Goal: Task Accomplishment & Management: Complete application form

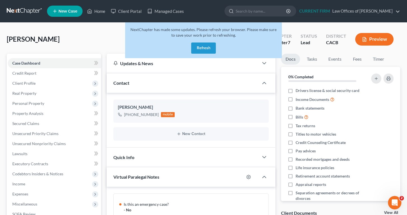
scroll to position [147, 0]
click at [205, 48] on button "Refresh" at bounding box center [203, 48] width 25 height 11
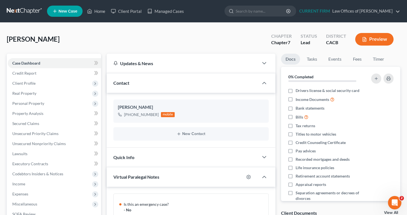
scroll to position [147, 0]
click at [278, 171] on div "Updates & News × California Central District Notes: Take a look at NextChapter'…" at bounding box center [191, 212] width 175 height 317
click at [104, 79] on div "Updates & News × California Central District Notes: Take a look at NextChapter'…" at bounding box center [191, 212] width 175 height 317
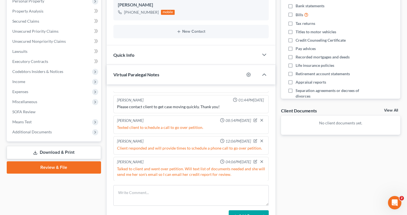
scroll to position [100, 0]
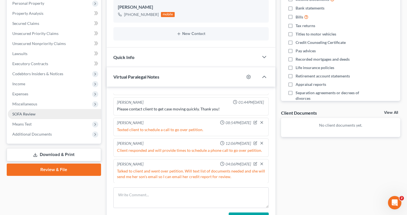
click at [25, 116] on span "SOFA Review" at bounding box center [23, 114] width 23 height 5
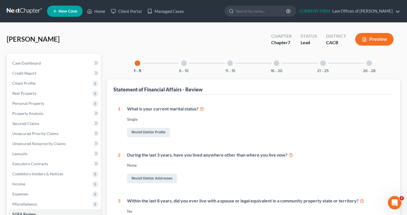
click at [174, 36] on div "Amezquita, Velia Upgraded Chapter Chapter 7 Status Lead District CACB Preview" at bounding box center [203, 41] width 393 height 24
click at [147, 136] on link "Revisit Debtor Profile" at bounding box center [148, 133] width 43 height 10
select select "0"
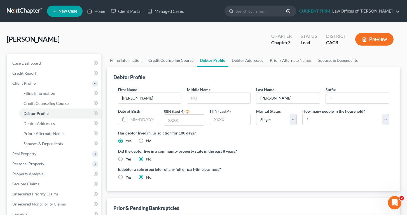
click at [306, 136] on div "Has debtor lived in jurisdiction for 180 days? Yes No Debtor must reside in jur…" at bounding box center [253, 137] width 271 height 14
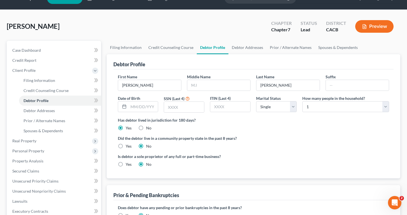
scroll to position [7, 0]
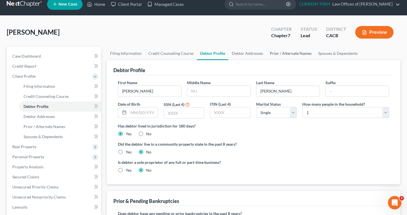
click at [294, 54] on link "Prior / Alternate Names" at bounding box center [290, 53] width 48 height 13
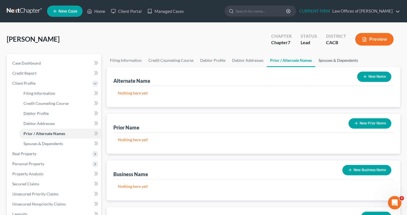
click at [334, 59] on link "Spouses & Dependents" at bounding box center [338, 60] width 46 height 13
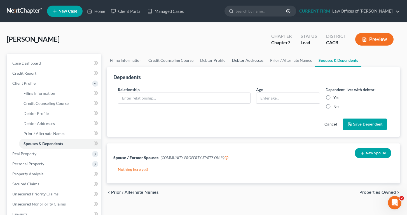
click at [240, 61] on link "Debtor Addresses" at bounding box center [248, 60] width 38 height 13
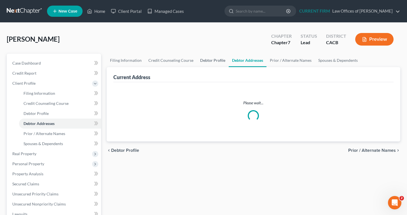
select select "0"
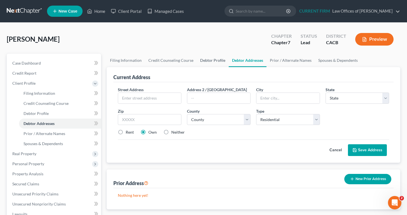
click at [208, 58] on link "Debtor Profile" at bounding box center [213, 60] width 32 height 13
select select "0"
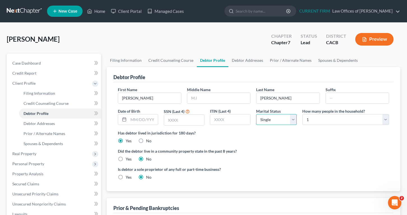
select select "3"
click at [200, 194] on div "Debtor Profile First Name Velia Middle Name Last Name Amezquita Suffix Date of …" at bounding box center [254, 152] width 294 height 171
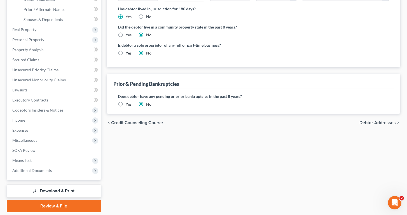
scroll to position [125, 0]
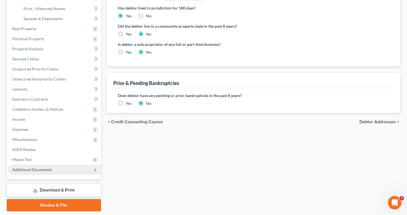
click at [26, 169] on span "Additional Documents" at bounding box center [31, 169] width 39 height 5
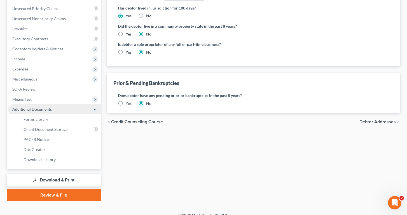
click at [37, 107] on span "Additional Documents" at bounding box center [31, 109] width 39 height 5
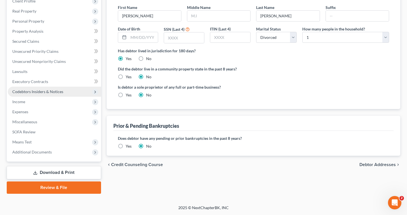
scroll to position [82, 0]
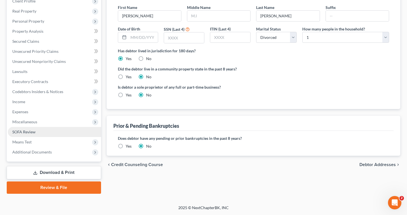
click at [25, 131] on span "SOFA Review" at bounding box center [23, 132] width 23 height 5
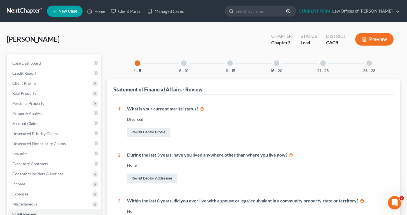
click at [268, 130] on div "Revisit Debtor Profile" at bounding box center [258, 133] width 262 height 12
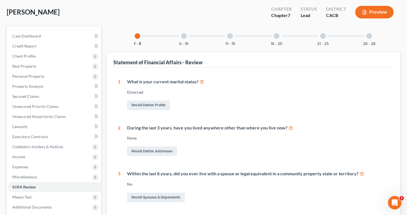
scroll to position [24, 0]
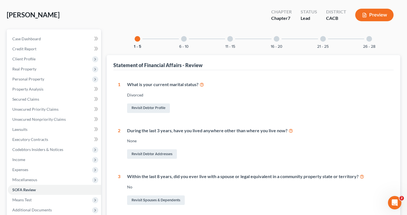
click at [187, 39] on div "6 - 10" at bounding box center [183, 38] width 19 height 19
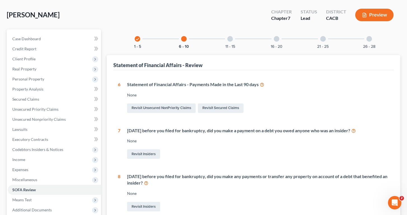
click at [297, 95] on div "None" at bounding box center [258, 95] width 262 height 6
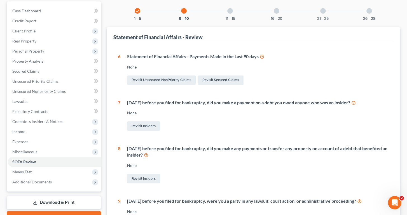
scroll to position [52, 0]
click at [232, 10] on div at bounding box center [230, 11] width 6 height 6
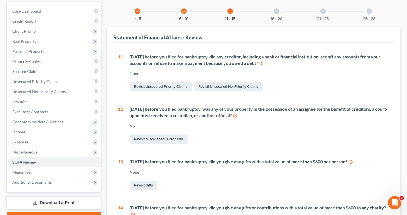
click at [330, 92] on div "11 Within 90 days before you filed for bankruptcy, did any creditor, including …" at bounding box center [253, 175] width 271 height 243
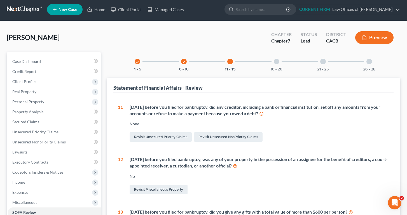
scroll to position [1, 0]
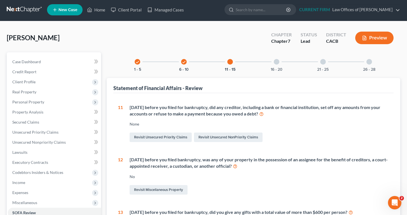
click at [277, 60] on div at bounding box center [277, 62] width 6 height 6
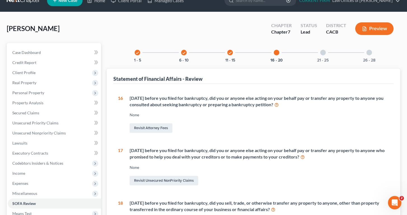
scroll to position [7, 0]
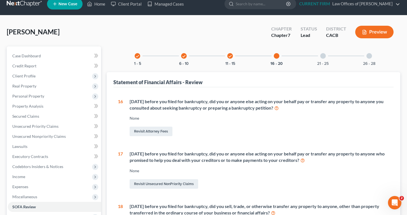
click at [324, 56] on div at bounding box center [323, 56] width 6 height 6
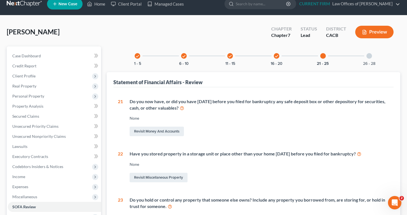
click at [338, 133] on div "Revisit Money and Accounts" at bounding box center [260, 132] width 260 height 12
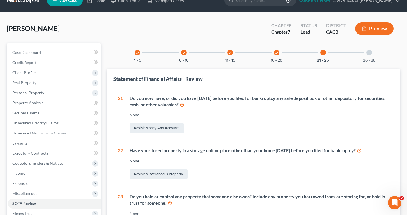
scroll to position [-2, 0]
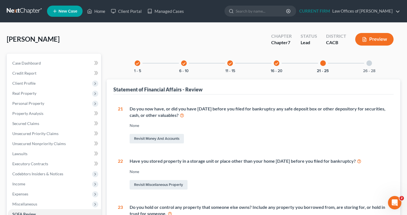
click at [369, 66] on div at bounding box center [369, 63] width 6 height 6
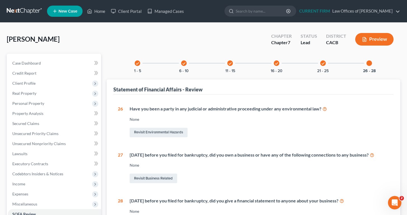
click at [319, 125] on div "Have you been a party in any judicial or administrative proceeding under any en…" at bounding box center [256, 122] width 266 height 33
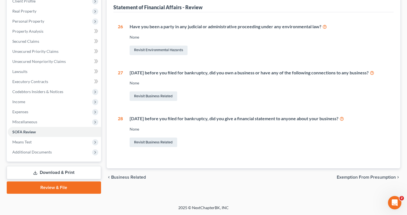
scroll to position [82, 0]
click at [35, 144] on span "Means Test" at bounding box center [54, 142] width 93 height 10
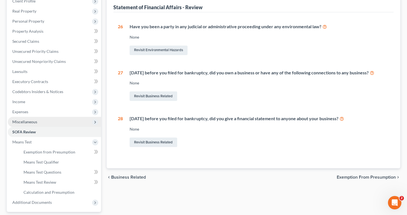
click at [27, 122] on span "Miscellaneous" at bounding box center [24, 121] width 25 height 5
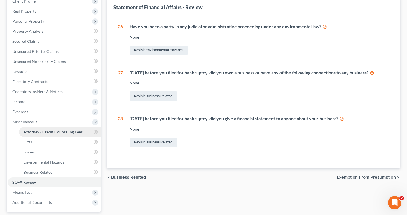
click at [57, 130] on span "Attorney / Credit Counseling Fees" at bounding box center [52, 132] width 59 height 5
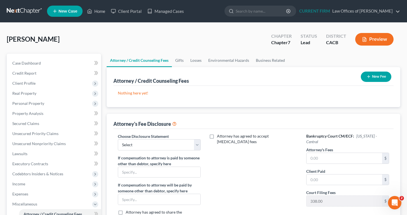
click at [223, 166] on div "Attorney has agreed to accept retainer fees" at bounding box center [253, 185] width 94 height 104
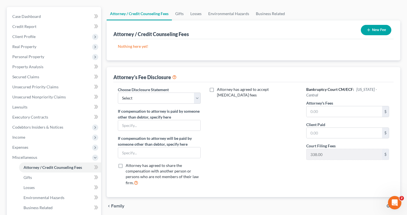
scroll to position [51, 0]
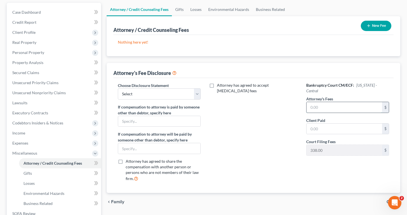
click at [327, 102] on input "text" at bounding box center [344, 107] width 76 height 11
type input "1,500"
click at [334, 124] on input "text" at bounding box center [344, 129] width 76 height 11
type input "1,500"
click at [287, 154] on div "Attorney has agreed to accept retainer fees" at bounding box center [253, 135] width 94 height 104
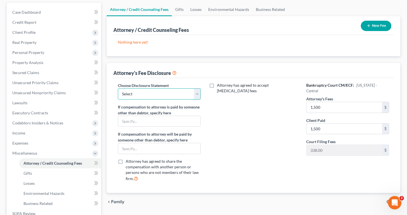
select select "0"
click at [231, 106] on div "Attorney has agreed to accept retainer fees" at bounding box center [253, 135] width 94 height 104
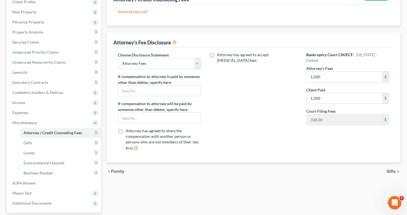
scroll to position [86, 0]
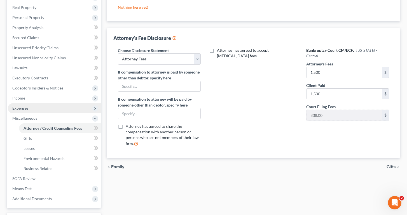
click at [25, 107] on span "Expenses" at bounding box center [20, 108] width 16 height 5
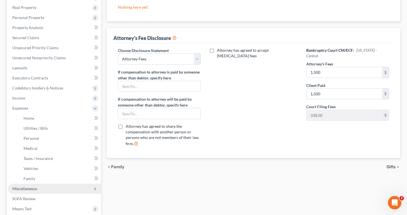
click at [36, 189] on span "Miscellaneous" at bounding box center [24, 188] width 25 height 5
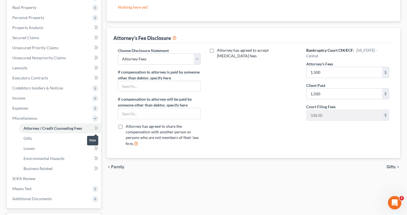
click at [95, 128] on icon at bounding box center [96, 128] width 4 height 7
click at [173, 197] on div "Attorney / Credit Counseling Fees Gifts Losses Environmental Hazards Business R…" at bounding box center [253, 104] width 299 height 273
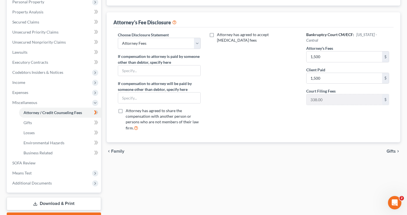
scroll to position [119, 0]
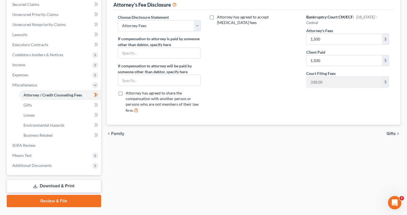
click at [391, 135] on span "Gifts" at bounding box center [390, 133] width 9 height 4
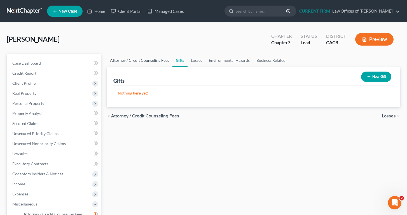
click at [144, 61] on link "Attorney / Credit Counseling Fees" at bounding box center [140, 60] width 66 height 13
select select "0"
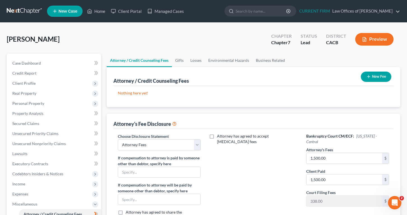
click at [372, 38] on button "Preview" at bounding box center [374, 39] width 38 height 13
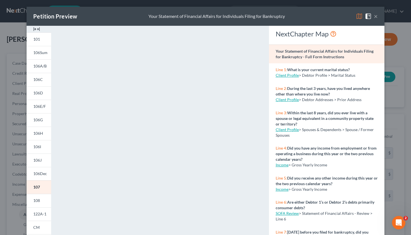
click at [376, 16] on button "×" at bounding box center [376, 16] width 4 height 7
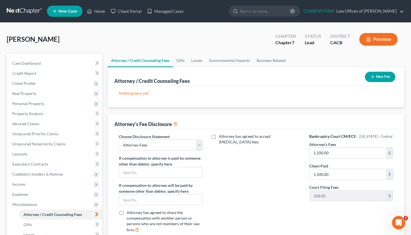
click at [251, 166] on div "Attorney has agreed to accept retainer fees" at bounding box center [255, 185] width 95 height 104
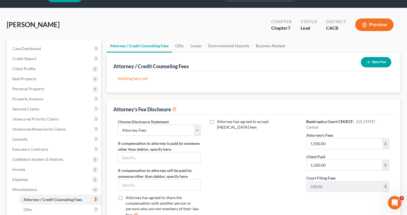
scroll to position [8, 0]
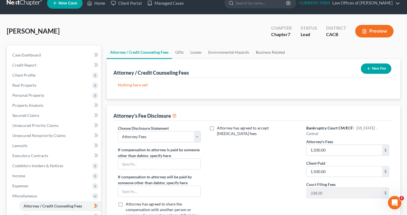
click at [375, 32] on button "Preview" at bounding box center [374, 31] width 38 height 13
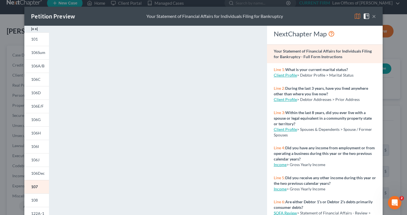
click at [51, 132] on div "101 106Sum 106A/B 106C 106D 106E/F 106G 106H 106I 106J 106Dec 107 108 122A-1 CM…" at bounding box center [37, 167] width 30 height 283
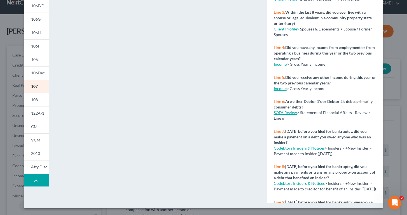
scroll to position [100, 0]
click at [34, 169] on span "Atty Disc" at bounding box center [39, 166] width 16 height 5
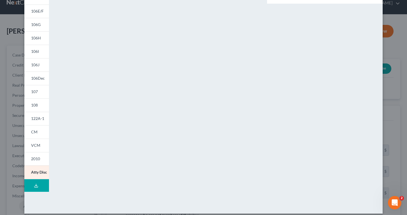
click at [345, 152] on div "NextChapter Map Attorney's Disclosure of Compensation - Full Form Instructions …" at bounding box center [324, 70] width 121 height 278
click at [393, 93] on div "Petition Preview Attorney's Disclosure of Compensation × 101 106Sum 106A/B 106C…" at bounding box center [203, 107] width 407 height 215
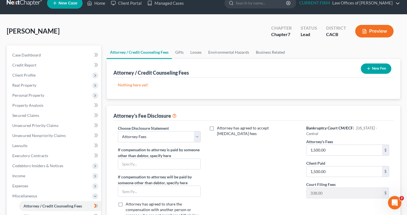
click at [102, 166] on div "Case Dashboard Payments Invoices Payments Payments Credit Report Client Profile" at bounding box center [54, 182] width 100 height 273
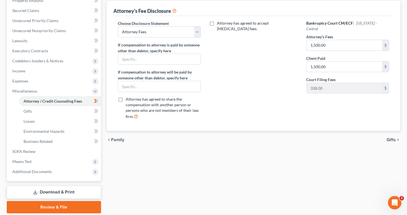
scroll to position [110, 0]
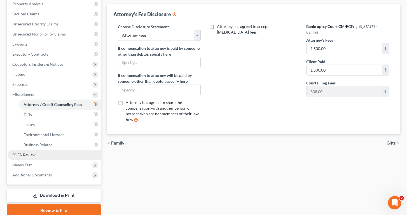
click at [35, 158] on link "SOFA Review" at bounding box center [54, 155] width 93 height 10
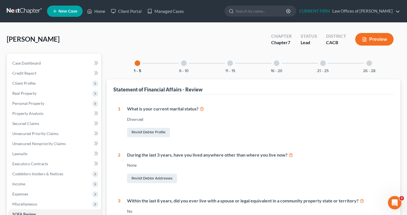
click at [276, 64] on div at bounding box center [277, 63] width 6 height 6
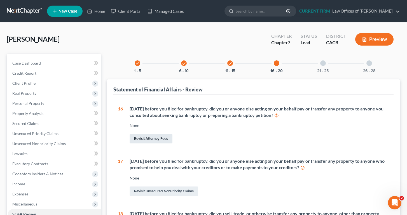
click at [139, 140] on link "Revisit Attorney Fees" at bounding box center [151, 139] width 43 height 10
select select "0"
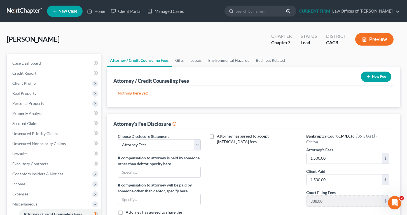
click at [231, 151] on div "Attorney has agreed to accept retainer fees" at bounding box center [253, 185] width 94 height 104
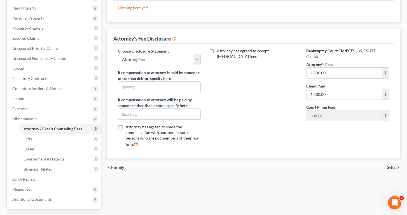
scroll to position [86, 0]
click at [176, 35] on icon at bounding box center [174, 37] width 4 height 5
click at [96, 127] on icon at bounding box center [96, 128] width 3 height 4
click at [33, 177] on span "SOFA Review" at bounding box center [23, 178] width 23 height 5
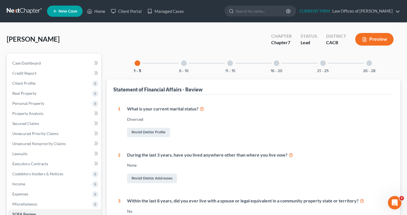
click at [276, 63] on div at bounding box center [277, 63] width 6 height 6
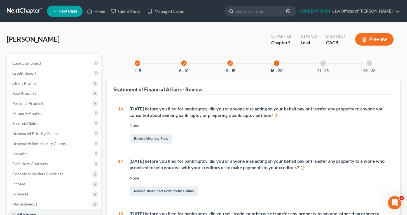
click at [136, 126] on div "None" at bounding box center [260, 126] width 260 height 6
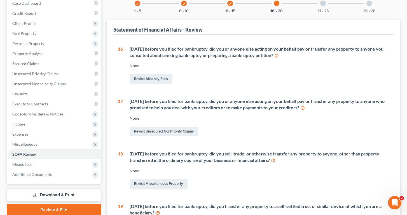
scroll to position [60, 0]
click at [137, 66] on div "None" at bounding box center [260, 66] width 260 height 6
click at [279, 55] on icon at bounding box center [276, 54] width 4 height 5
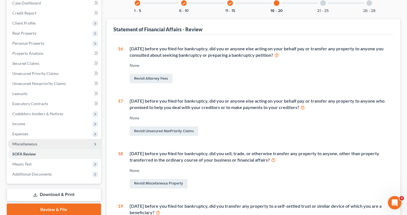
click at [40, 147] on span "Miscellaneous" at bounding box center [54, 144] width 93 height 10
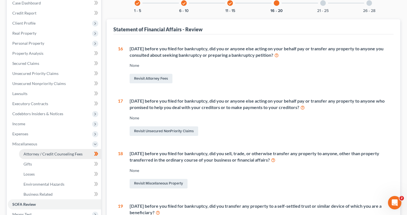
click at [48, 153] on span "Attorney / Credit Counseling Fees" at bounding box center [52, 154] width 59 height 5
select select "0"
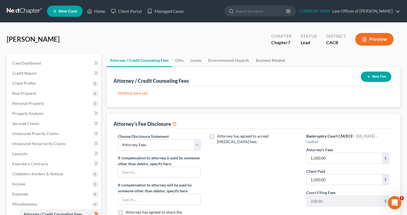
click at [379, 77] on button "New Fee" at bounding box center [376, 77] width 30 height 10
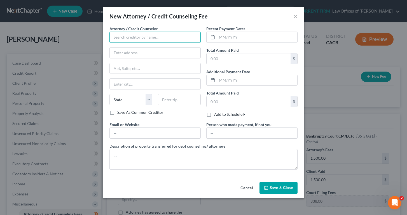
click at [141, 38] on input "text" at bounding box center [154, 37] width 91 height 11
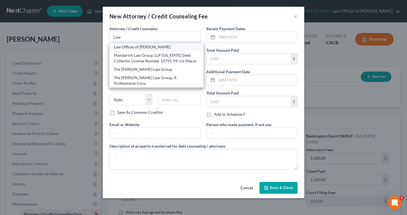
click at [142, 46] on div "Law Offices of [PERSON_NAME]" at bounding box center [156, 47] width 85 height 6
type input "Law Offices of [PERSON_NAME]"
type input "13033 Penn Street, Suite 500"
type input "Whittier"
select select "4"
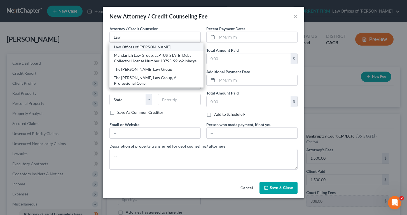
type input "90602"
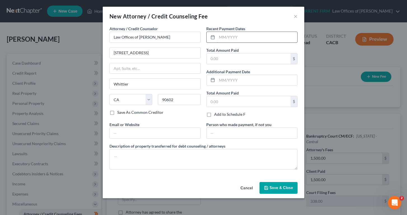
click at [230, 37] on input "text" at bounding box center [257, 37] width 80 height 11
type input "02/2025"
click at [236, 59] on input "text" at bounding box center [248, 58] width 84 height 11
type input "1,500"
click at [267, 113] on div "Add to Schedule F" at bounding box center [251, 115] width 91 height 6
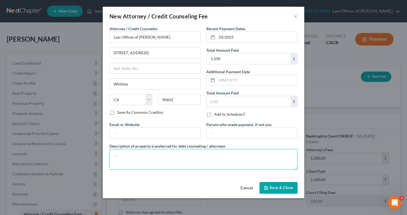
click at [123, 151] on textarea at bounding box center [203, 159] width 188 height 21
type textarea "Bankruptcy Fees"
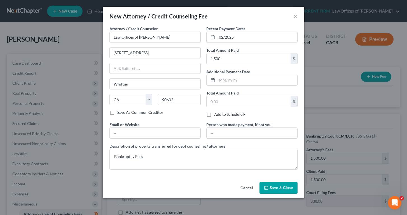
click at [285, 192] on button "Save & Close" at bounding box center [278, 188] width 38 height 12
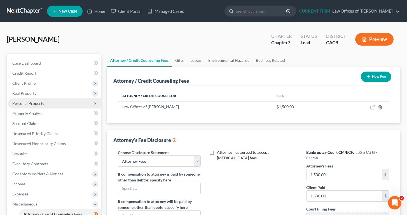
click at [39, 104] on span "Personal Property" at bounding box center [28, 103] width 32 height 5
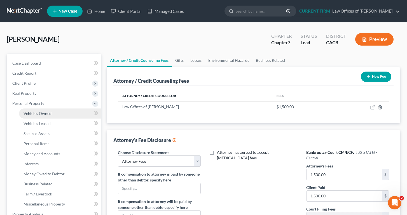
click at [52, 114] on link "Vehicles Owned" at bounding box center [60, 114] width 82 height 10
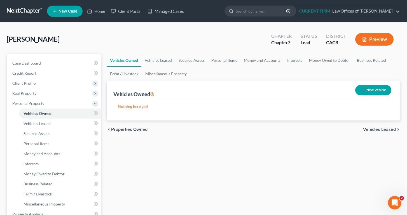
click at [369, 91] on button "New Vehicle" at bounding box center [373, 90] width 36 height 10
select select "0"
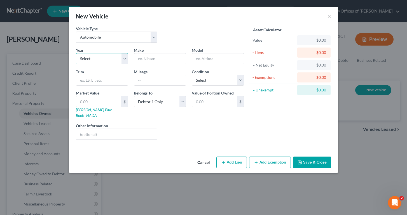
select select "10"
click at [149, 59] on input "text" at bounding box center [160, 58] width 52 height 11
type input "Honda"
type input "Accord"
click at [275, 158] on button "Add Exemption" at bounding box center [270, 163] width 42 height 12
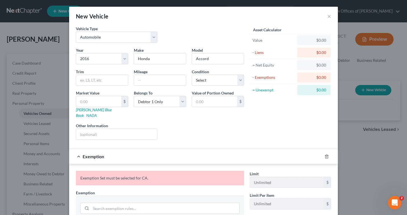
click at [199, 153] on div "Exemption" at bounding box center [195, 156] width 253 height 15
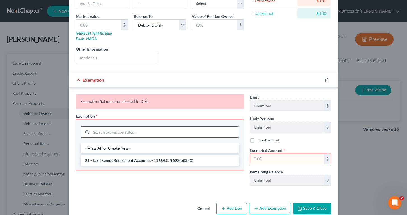
scroll to position [81, 0]
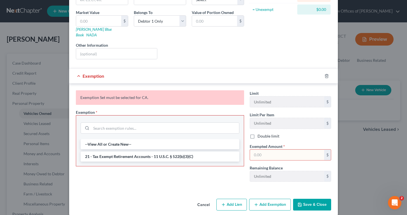
click at [207, 199] on button "Cancel" at bounding box center [203, 204] width 21 height 11
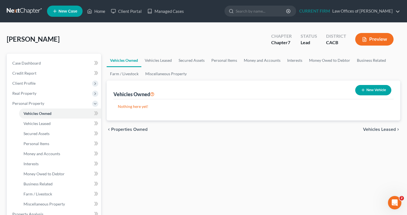
click at [365, 88] on button "New Vehicle" at bounding box center [373, 90] width 36 height 10
select select "0"
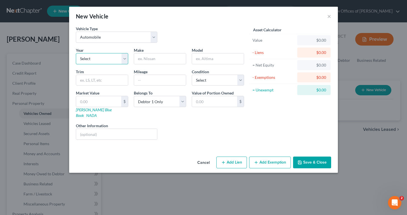
select select "10"
click at [157, 60] on input "text" at bounding box center [160, 58] width 52 height 11
type input "Honda"
type input "Accord"
click at [318, 157] on button "Save & Close" at bounding box center [312, 163] width 38 height 12
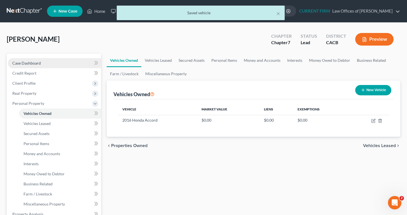
click at [39, 62] on span "Case Dashboard" at bounding box center [26, 63] width 29 height 5
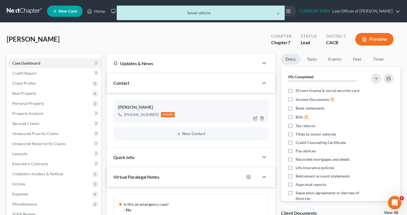
scroll to position [147, 0]
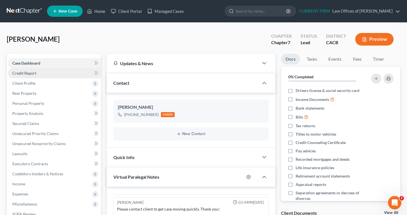
click at [31, 77] on link "Credit Report" at bounding box center [54, 73] width 93 height 10
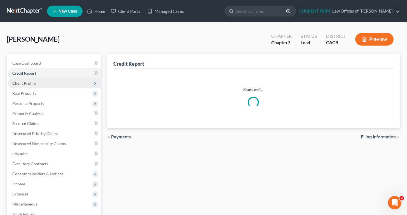
click at [26, 83] on span "Client Profile" at bounding box center [23, 83] width 23 height 5
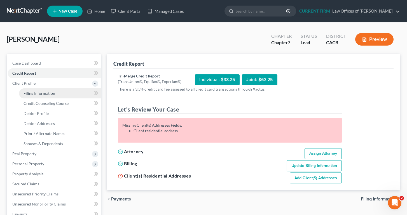
click at [40, 95] on span "Filing Information" at bounding box center [39, 93] width 32 height 5
select select "1"
select select "0"
select select "4"
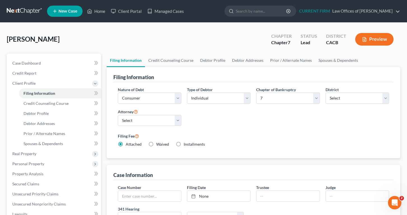
click at [307, 111] on div "Nature of Debt Select Business Consumer Other Nature of Business Select Clearin…" at bounding box center [253, 119] width 277 height 65
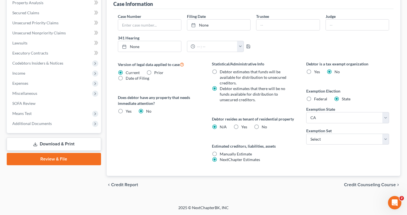
scroll to position [171, 0]
select select "0"
click at [311, 151] on div "Debtor is a tax exempt organization Yes No Exemption Election Federal State Exe…" at bounding box center [347, 118] width 94 height 115
click at [105, 24] on div "Filing Information Credit Counseling Course Debtor Profile Debtor Addresses Pri…" at bounding box center [253, 38] width 299 height 311
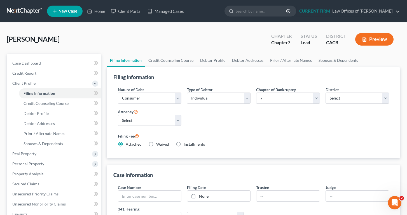
scroll to position [0, 0]
click at [29, 162] on span "Personal Property" at bounding box center [28, 163] width 32 height 5
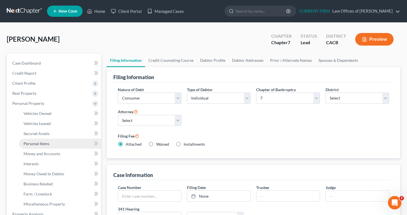
click at [50, 144] on link "Personal Items" at bounding box center [60, 144] width 82 height 10
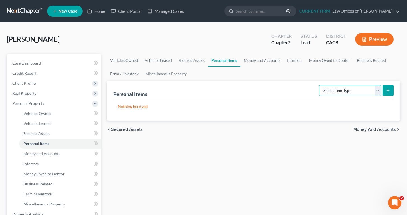
select select "clothing"
click at [387, 91] on icon "submit" at bounding box center [388, 90] width 4 height 4
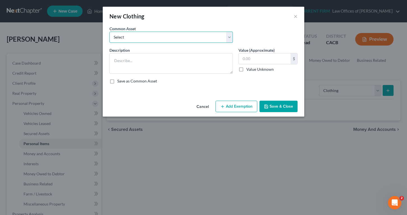
select select "0"
type textarea "Used Clothing at Used Clothing Store prices"
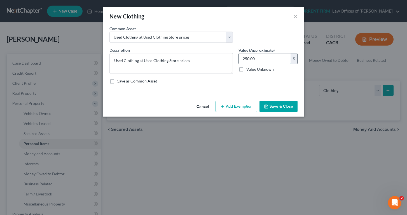
click at [265, 59] on input "250.00" at bounding box center [265, 58] width 52 height 11
type input "2"
type input "100"
click at [278, 108] on button "Save & Close" at bounding box center [278, 107] width 38 height 12
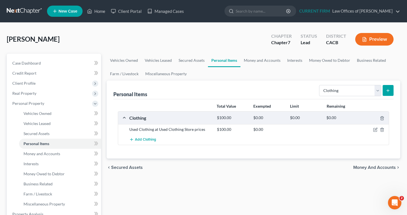
click at [387, 89] on icon "submit" at bounding box center [388, 90] width 4 height 4
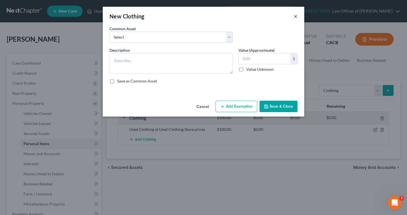
click at [295, 15] on button "×" at bounding box center [295, 16] width 4 height 7
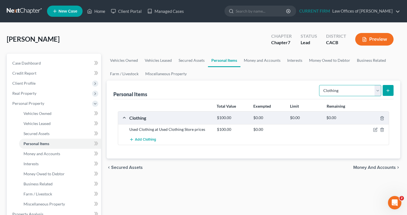
select select "jewelry"
click at [387, 91] on icon "submit" at bounding box center [388, 90] width 4 height 4
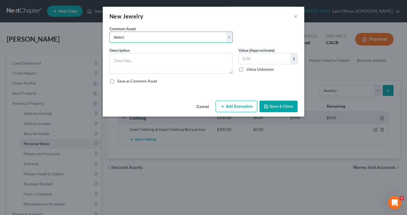
select select "0"
type textarea "Used wrist watch, simple jewelry"
type input "425.00"
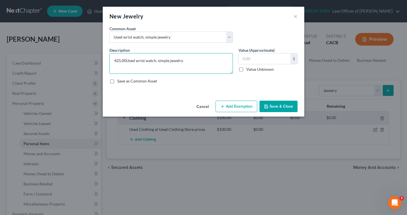
click at [206, 59] on textarea "425.00Used wrist watch, simple jewelry" at bounding box center [170, 63] width 123 height 21
type textarea "425.00Used wrist watch, simple jewelry- mostly costume jewelry"
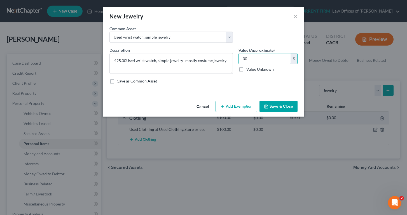
type input "30"
click at [276, 109] on button "Save & Close" at bounding box center [278, 107] width 38 height 12
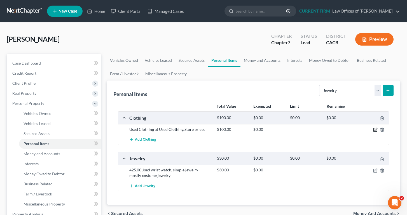
click at [375, 130] on icon "button" at bounding box center [375, 130] width 4 height 4
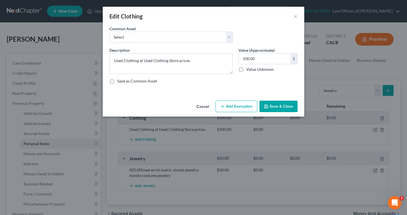
click at [243, 105] on button "Add Exemption" at bounding box center [236, 107] width 42 height 12
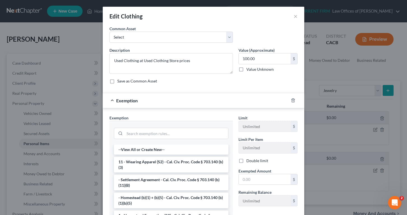
click at [106, 138] on div "Exemption Set must be selected for CA. Exemption * --View All or Create New-- 1…" at bounding box center [203, 175] width 201 height 135
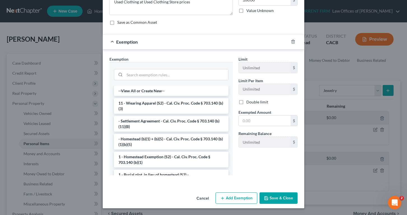
scroll to position [59, 0]
click at [178, 105] on li "11 - Wearing Apparel (S2) - Cal. Civ. Proc. Code § 703.140 (b)(3)" at bounding box center [171, 106] width 114 height 16
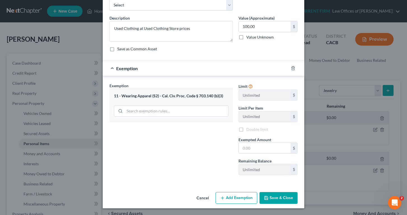
scroll to position [31, 0]
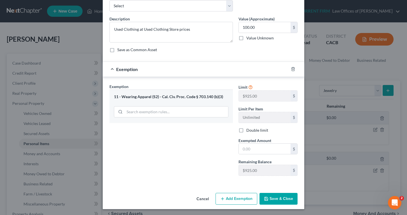
click at [251, 48] on div "Save as Common Asset" at bounding box center [203, 50] width 188 height 6
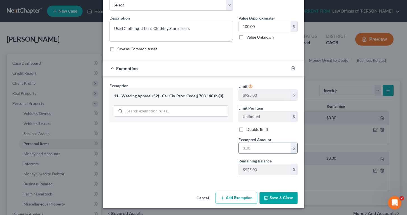
scroll to position [32, 0]
click at [258, 146] on input "text" at bounding box center [265, 148] width 52 height 11
click at [182, 136] on div "Exemption Set must be selected for CA. Exemption * 11 - Wearing Apparel (S2) - …" at bounding box center [171, 131] width 129 height 97
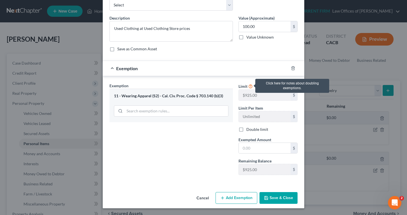
click at [250, 84] on icon at bounding box center [250, 85] width 4 height 5
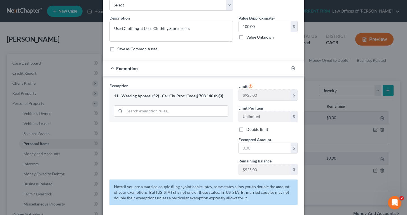
click at [236, 113] on div "Limit Per Item Unlimited $" at bounding box center [268, 113] width 65 height 17
click at [288, 6] on div "Common Asset Select Used Clothing at Used Clothing Store prices" at bounding box center [204, 5] width 194 height 22
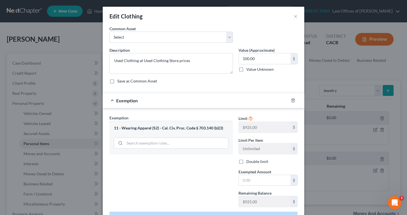
scroll to position [0, 0]
click at [217, 171] on div "Exemption Set must be selected for CA. Exemption * 11 - Wearing Apparel (S2) - …" at bounding box center [171, 163] width 129 height 97
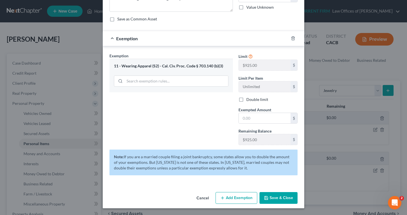
scroll to position [62, 0]
click at [282, 199] on button "Save & Close" at bounding box center [278, 198] width 38 height 12
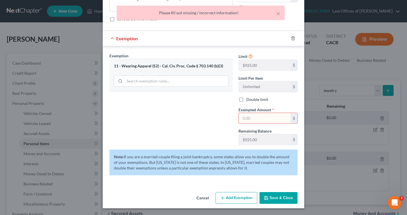
click at [271, 119] on input "text" at bounding box center [265, 118] width 52 height 11
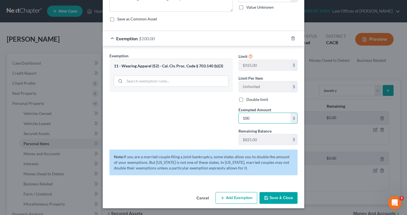
type input "100"
click at [281, 201] on button "Save & Close" at bounding box center [278, 198] width 38 height 12
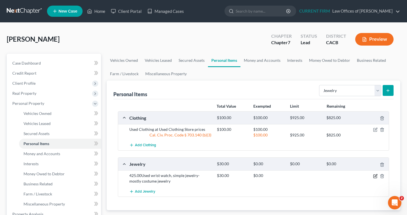
click at [375, 178] on icon "button" at bounding box center [375, 176] width 4 height 4
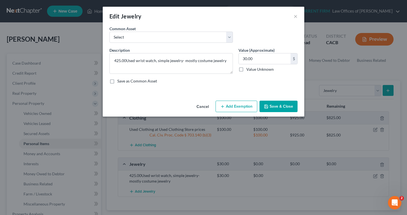
click at [234, 106] on button "Add Exemption" at bounding box center [236, 107] width 42 height 12
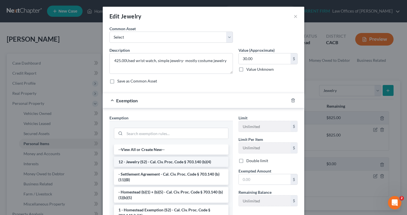
click at [153, 162] on li "12 - Jewelry (S2) - Cal. Civ. Proc. Code § 703.140 (b)(4)" at bounding box center [171, 162] width 114 height 10
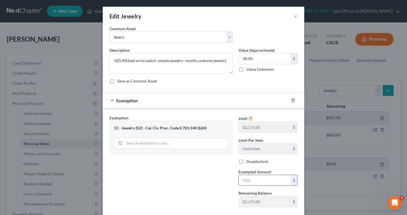
click at [260, 180] on input "text" at bounding box center [265, 180] width 52 height 11
type input "30"
click at [222, 187] on div "Exemption Set must be selected for CA. Exemption * 12 - Jewelry (S2) - Cal. Civ…" at bounding box center [171, 163] width 129 height 97
click at [300, 196] on div "Remaining Balance $2,175.00 $" at bounding box center [268, 198] width 65 height 17
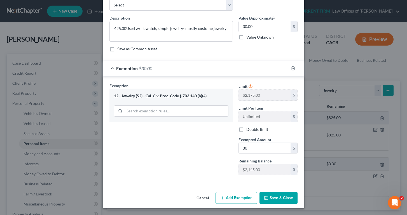
scroll to position [32, 0]
click at [283, 197] on button "Save & Close" at bounding box center [278, 198] width 38 height 12
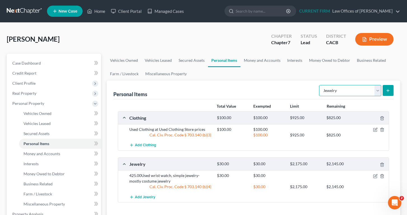
select select "household_goods"
click at [388, 89] on icon "submit" at bounding box center [388, 90] width 4 height 4
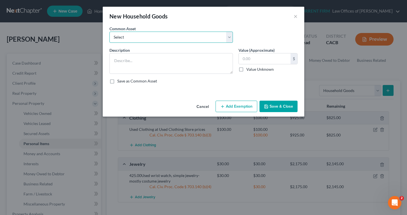
select select "0"
type textarea "Used Bedroom Set, Used Living Room Set, Used Dining Set"
type input "650.00"
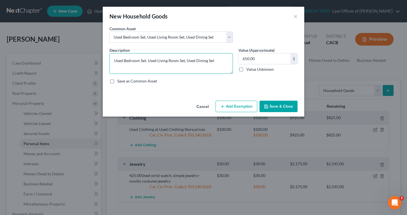
drag, startPoint x: 218, startPoint y: 60, endPoint x: 148, endPoint y: 61, distance: 70.2
click at [148, 61] on textarea "Used Bedroom Set, Used Living Room Set, Used Dining Set" at bounding box center [170, 63] width 123 height 21
type textarea "Used Bedroom Set"
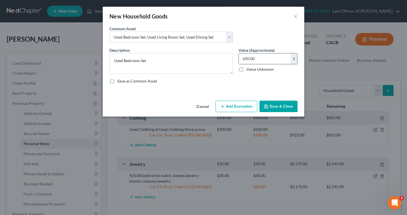
click at [262, 62] on input "650.00" at bounding box center [265, 58] width 52 height 11
drag, startPoint x: 269, startPoint y: 57, endPoint x: 221, endPoint y: 57, distance: 48.1
click at [221, 57] on div "Description * Used Bedroom Set Value (Approximate) 650.00 $ Value Unknown Balan…" at bounding box center [204, 67] width 194 height 41
type input "300"
click at [279, 109] on button "Save & Close" at bounding box center [278, 107] width 38 height 12
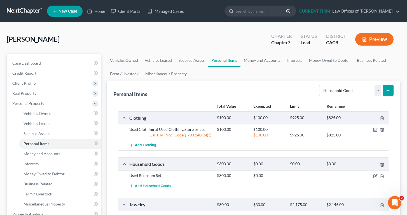
click at [396, 165] on div "Personal Items Select Item Type Clothing Collectibles Of Value Electronics Fire…" at bounding box center [254, 169] width 294 height 176
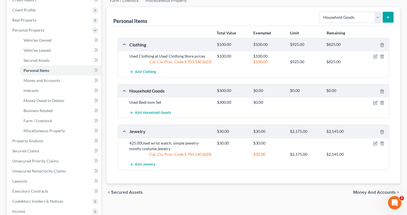
scroll to position [78, 0]
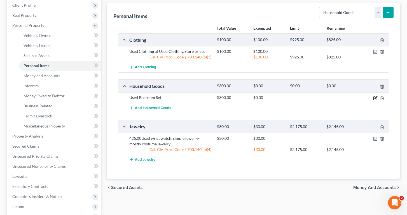
click at [374, 97] on icon "button" at bounding box center [375, 98] width 4 height 4
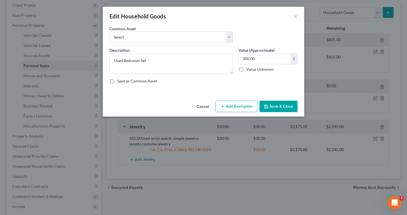
click at [245, 106] on button "Add Exemption" at bounding box center [236, 107] width 42 height 12
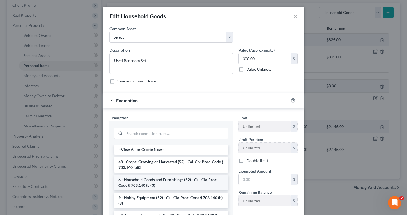
click at [154, 182] on li "6 - Household Goods and Furnishings (S2) - Cal. Civ. Proc. Code § 703.140 (b)(3)" at bounding box center [171, 183] width 114 height 16
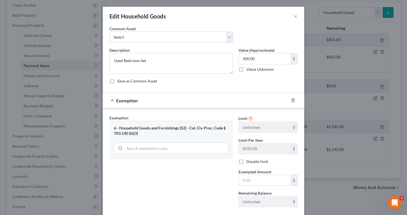
click at [297, 164] on div "Limit Unlimited $ Limit Per Item $925.00 $ Double limit Exempted Amount * $ Rem…" at bounding box center [268, 163] width 65 height 97
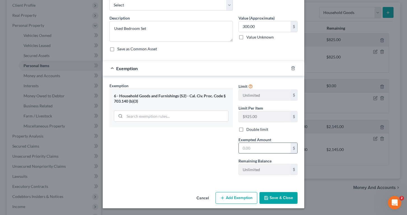
scroll to position [32, 0]
click at [259, 150] on input "text" at bounding box center [265, 148] width 52 height 11
click at [224, 160] on div "Exemption Set must be selected for CA. Exemption * 6 - Household Goods and Furn…" at bounding box center [171, 131] width 129 height 97
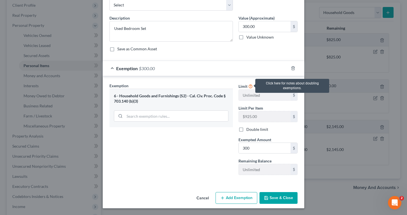
click at [251, 87] on icon at bounding box center [250, 85] width 4 height 5
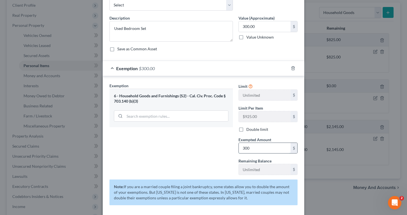
click at [259, 149] on input "300" at bounding box center [265, 148] width 52 height 11
type input "3"
click at [220, 150] on div "Exemption Set must be selected for CA. Exemption * 6 - Household Goods and Furn…" at bounding box center [171, 131] width 129 height 97
click at [256, 147] on input "text" at bounding box center [265, 148] width 52 height 11
type input "300"
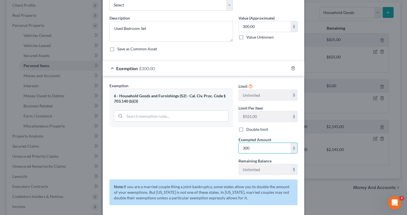
click at [205, 153] on div "Exemption Set must be selected for CA. Exemption * 6 - Household Goods and Furn…" at bounding box center [171, 131] width 129 height 97
click at [298, 192] on div "Note: If you are a married couple filing a joint bankruptcy, some states allow …" at bounding box center [204, 195] width 194 height 30
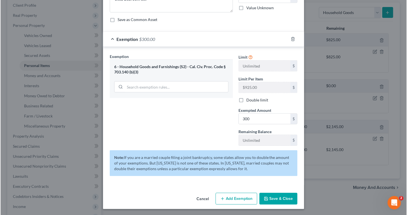
scroll to position [62, 0]
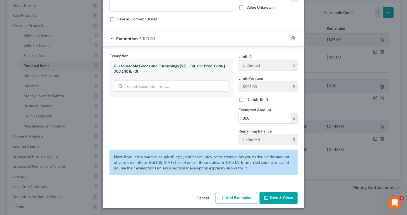
click at [286, 199] on button "Save & Close" at bounding box center [278, 198] width 38 height 12
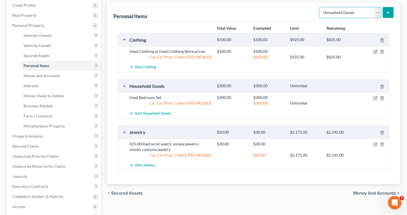
select select "electronics"
click at [388, 12] on icon "submit" at bounding box center [388, 12] width 4 height 4
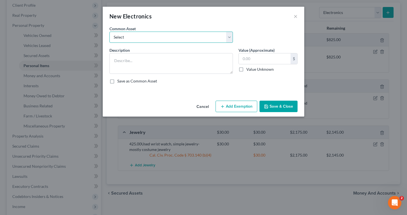
select select "0"
type textarea "Used Cell Phone, Used Laptop, Used Tablet, Used Television"
type input "400.00"
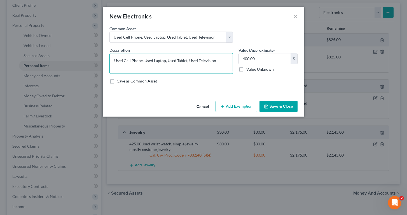
drag, startPoint x: 188, startPoint y: 60, endPoint x: 145, endPoint y: 61, distance: 42.8
click at [145, 61] on textarea "Used Cell Phone, Used Laptop, Used Tablet, Used Television" at bounding box center [170, 63] width 123 height 21
type textarea "Used Cell Phone, Used Television"
drag, startPoint x: 263, startPoint y: 58, endPoint x: 200, endPoint y: 60, distance: 63.0
click at [200, 60] on div "Description * Used Cell Phone, Used Television Value (Approximate) 400.00 $ Val…" at bounding box center [204, 67] width 194 height 41
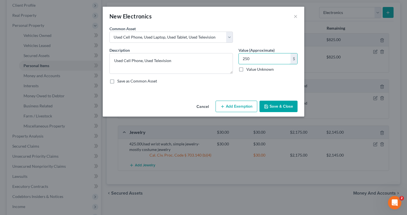
type input "250"
click at [278, 105] on button "Save & Close" at bounding box center [278, 107] width 38 height 12
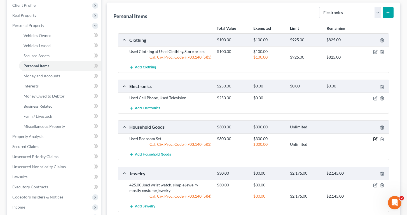
click at [374, 138] on icon "button" at bounding box center [375, 139] width 4 height 4
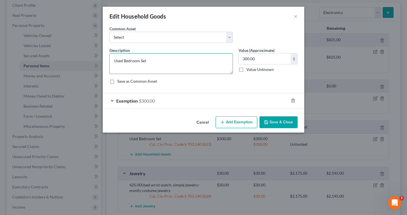
click at [183, 64] on textarea "Used Bedroom Set" at bounding box center [170, 63] width 123 height 21
type textarea "Used Bedroom Set, used window unit air conditioner"
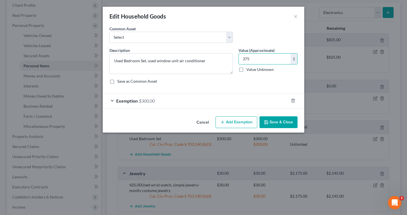
type input "375"
click at [146, 101] on span "$300.00" at bounding box center [147, 100] width 16 height 5
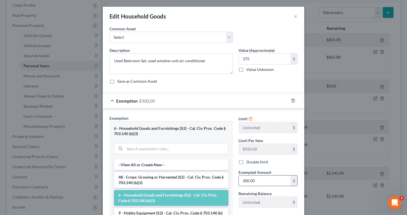
click at [262, 180] on input "300.00" at bounding box center [265, 180] width 52 height 11
type input "375"
click at [298, 162] on div "Double limit" at bounding box center [268, 162] width 65 height 6
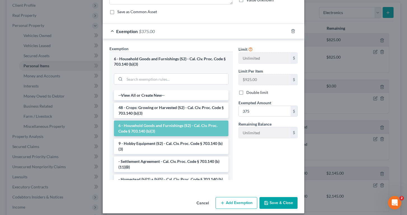
scroll to position [70, 0]
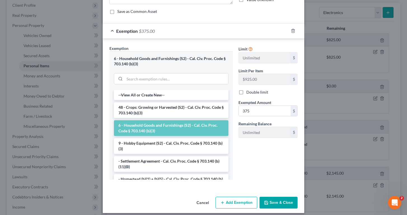
click at [281, 203] on button "Save & Close" at bounding box center [278, 202] width 38 height 12
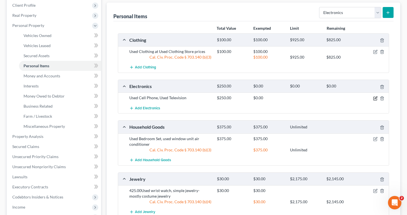
click at [374, 97] on icon "button" at bounding box center [375, 98] width 4 height 4
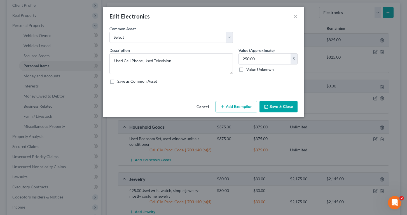
click at [237, 108] on button "Add Exemption" at bounding box center [236, 107] width 42 height 12
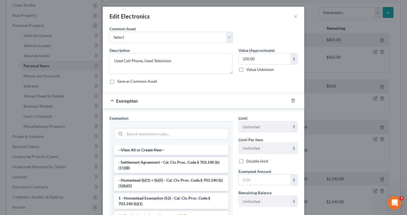
click at [102, 135] on div "Edit Electronics × An exemption set must first be selected from the Filing Info…" at bounding box center [203, 107] width 407 height 215
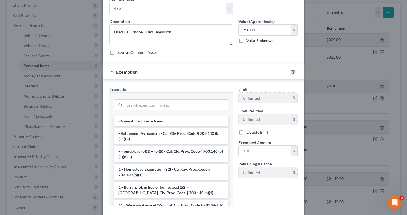
scroll to position [50, 0]
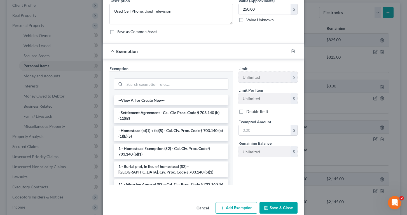
click at [231, 135] on div "--View All or Create New-- - Settlement Agreement - Cal. Civ. Proc. Code § 703.…" at bounding box center [170, 140] width 123 height 90
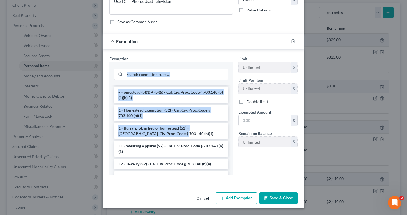
scroll to position [0, 0]
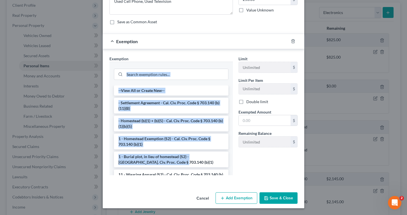
drag, startPoint x: 231, startPoint y: 166, endPoint x: 220, endPoint y: 60, distance: 106.6
click at [220, 60] on div "Exemption * --View All or Create New-- - Settlement Agreement - Cal. Civ. Proc.…" at bounding box center [170, 115] width 123 height 119
click at [231, 92] on div "--View All or Create New-- - Settlement Agreement - Cal. Civ. Proc. Code § 703.…" at bounding box center [170, 130] width 123 height 90
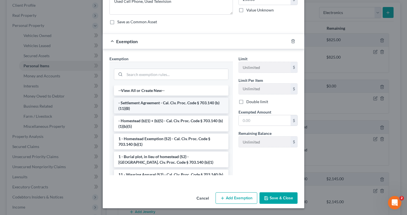
click at [219, 104] on li "- Settlement Agreement - Cal. Civ. Proc. Code § 703.140 (b)(11)(B)" at bounding box center [171, 106] width 114 height 16
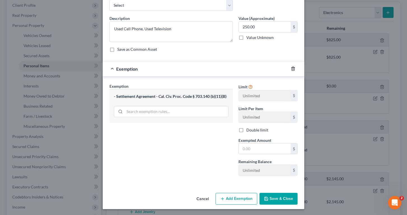
click at [291, 69] on icon "button" at bounding box center [293, 68] width 4 height 4
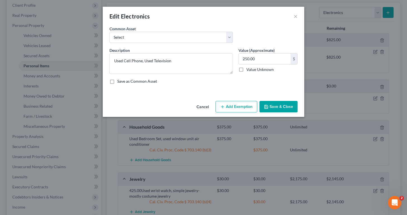
scroll to position [0, 0]
click at [236, 105] on button "Add Exemption" at bounding box center [236, 107] width 42 height 12
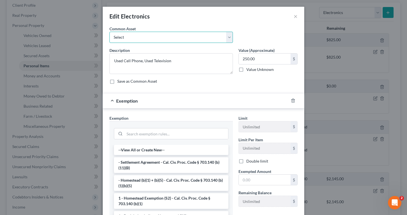
select select "0"
type textarea "Used Cell Phone, Used Laptop, Used Tablet, Used Television"
type input "400.00"
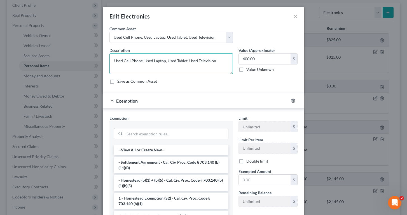
click at [188, 60] on textarea "Used Cell Phone, Used Laptop, Used Tablet, Used Television" at bounding box center [170, 63] width 123 height 21
drag, startPoint x: 189, startPoint y: 61, endPoint x: 150, endPoint y: 59, distance: 38.6
click at [150, 59] on textarea "Used Cell Phone, Used Laptop, Used Tablet, Used Television" at bounding box center [170, 63] width 123 height 21
type textarea "Used Cell Phone, Used Television"
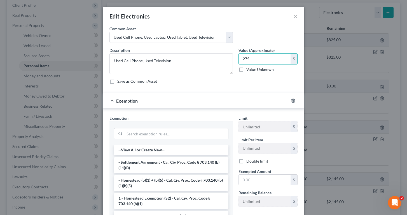
type input "275"
click at [252, 82] on div "Save as Common Asset" at bounding box center [203, 81] width 188 height 6
click at [109, 174] on div "Exemption Set must be selected for CA. Exemption * --View All or Create New-- -…" at bounding box center [171, 177] width 129 height 124
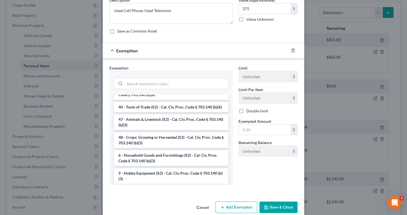
scroll to position [445, 0]
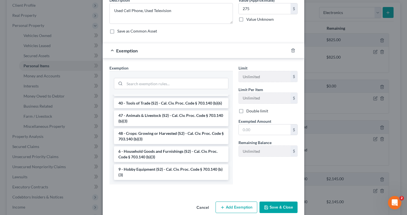
drag, startPoint x: 231, startPoint y: 140, endPoint x: 224, endPoint y: 184, distance: 43.9
click at [224, 184] on div "--View All or Create New-- - Settlement Agreement - Cal. Civ. Proc. Code § 703.…" at bounding box center [170, 140] width 123 height 90
click at [190, 152] on li "6 - Household Goods and Furnishings (S2) - Cal. Civ. Proc. Code § 703.140 (b)(3)" at bounding box center [171, 154] width 114 height 16
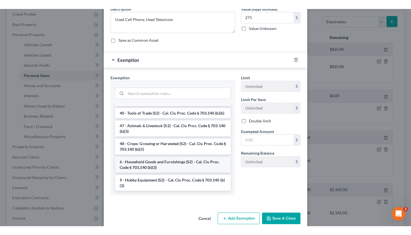
scroll to position [33, 0]
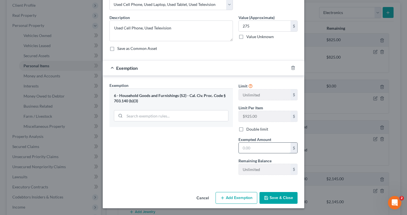
click at [256, 146] on input "text" at bounding box center [265, 147] width 52 height 11
type input "3"
type input "275"
click at [279, 196] on button "Save & Close" at bounding box center [278, 198] width 38 height 12
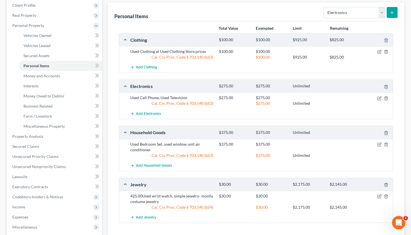
click at [401, 60] on div "Personal Items Select Item Type Clothing Collectibles Of Value Electronics Fire…" at bounding box center [256, 120] width 297 height 234
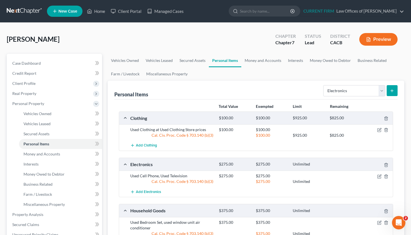
scroll to position [0, 0]
click at [270, 64] on link "Money and Accounts" at bounding box center [262, 60] width 43 height 13
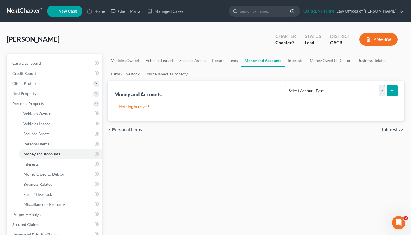
select select "checking"
click at [395, 91] on button "submit" at bounding box center [392, 90] width 11 height 11
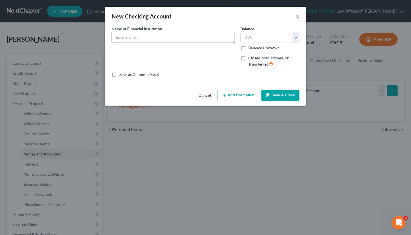
click at [177, 38] on input "text" at bounding box center [173, 37] width 123 height 11
type input "Chase account ending in"
click at [291, 93] on button "Save & Close" at bounding box center [281, 96] width 38 height 12
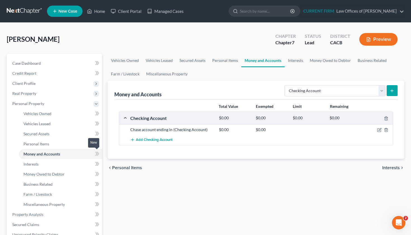
click at [95, 154] on icon at bounding box center [97, 153] width 4 height 7
click at [96, 143] on icon at bounding box center [97, 143] width 4 height 7
click at [95, 114] on icon at bounding box center [97, 113] width 4 height 7
click at [29, 102] on span "Personal Property" at bounding box center [28, 103] width 32 height 5
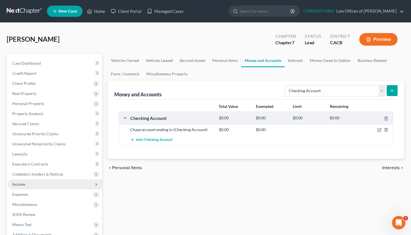
click at [24, 183] on span "Income" at bounding box center [18, 184] width 13 height 5
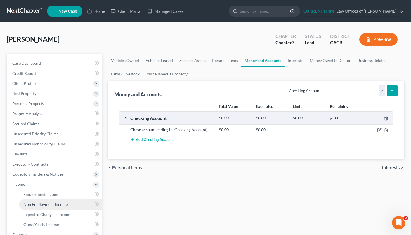
click at [49, 203] on span "Non Employment Income" at bounding box center [45, 204] width 44 height 5
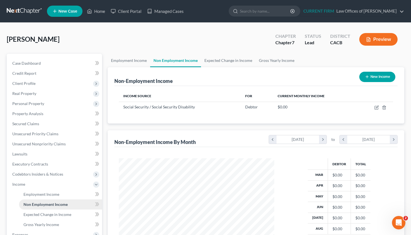
scroll to position [100, 167]
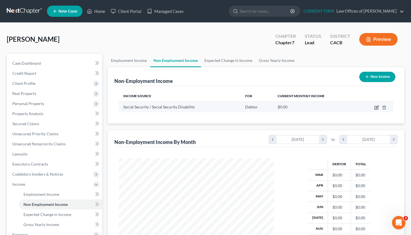
click at [377, 107] on icon "button" at bounding box center [377, 107] width 4 height 4
select select "4"
select select "0"
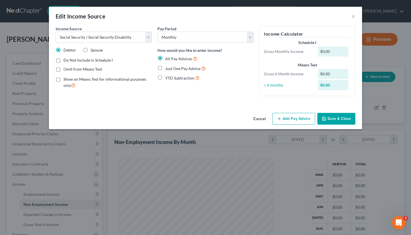
click at [335, 50] on div "$0.00" at bounding box center [333, 51] width 31 height 10
click at [334, 51] on div "$0.00" at bounding box center [333, 51] width 31 height 10
click at [290, 118] on button "Add Pay Advice" at bounding box center [293, 119] width 43 height 12
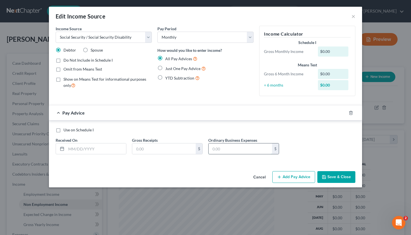
click at [227, 148] on input "text" at bounding box center [241, 148] width 64 height 11
click at [168, 148] on input "text" at bounding box center [164, 148] width 64 height 11
click at [262, 175] on button "Cancel" at bounding box center [259, 176] width 21 height 11
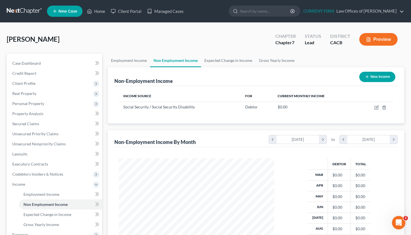
click at [405, 122] on div "Employment Income Non Employment Income Expected Change in Income Gross Yearly …" at bounding box center [256, 185] width 303 height 263
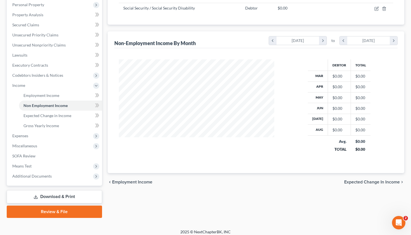
scroll to position [102, 0]
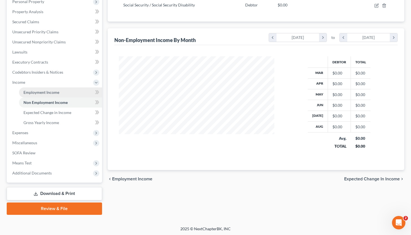
click at [53, 92] on span "Employment Income" at bounding box center [41, 92] width 36 height 5
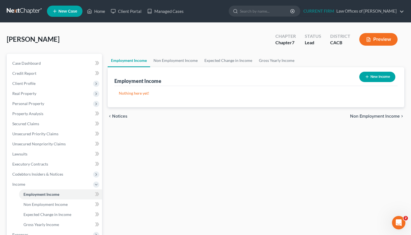
click at [386, 78] on button "New Income" at bounding box center [377, 77] width 36 height 10
select select "0"
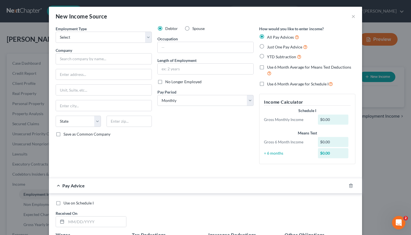
click at [183, 168] on div "Employment Type * Select Full or Part Time Employment Self Employment Company *…" at bounding box center [205, 99] width 305 height 147
click at [353, 16] on button "×" at bounding box center [354, 16] width 4 height 7
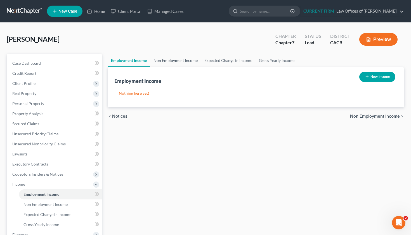
click at [173, 59] on link "Non Employment Income" at bounding box center [175, 60] width 51 height 13
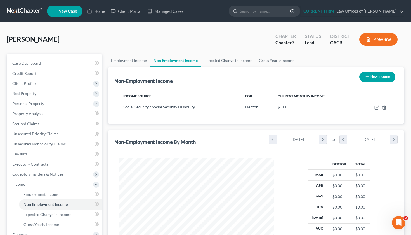
scroll to position [100, 167]
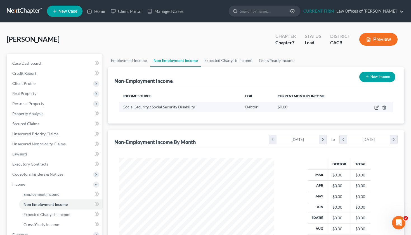
click at [375, 107] on icon "button" at bounding box center [377, 107] width 4 height 4
select select "4"
select select "0"
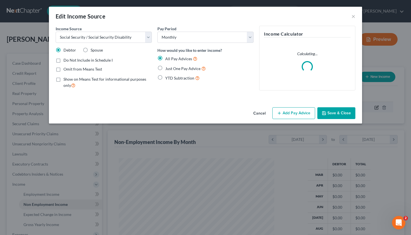
click at [375, 107] on div "Edit Income Source × Income Source * Select Unemployment Disability (from emplo…" at bounding box center [205, 117] width 411 height 235
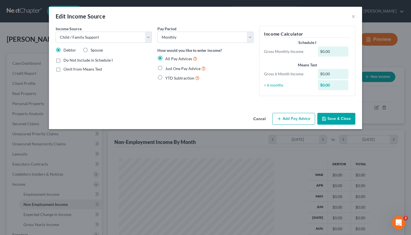
click at [235, 52] on div "Income Source * Select Unemployment Disability (from employer) Pension Retireme…" at bounding box center [205, 63] width 305 height 75
click at [328, 53] on div "$0.00" at bounding box center [333, 51] width 31 height 10
select select "4"
click at [340, 117] on button "Save & Close" at bounding box center [337, 119] width 38 height 12
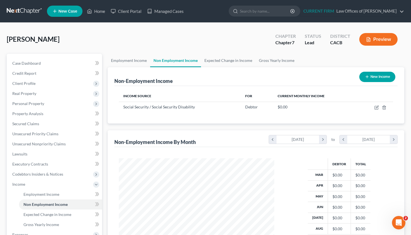
click at [398, 149] on div "Debtor Total Mar $0.00 $0.00 Apr $0.00 $0.00 May $0.00 $0.00 Jun $0.00 $0.00 Ju…" at bounding box center [256, 209] width 284 height 125
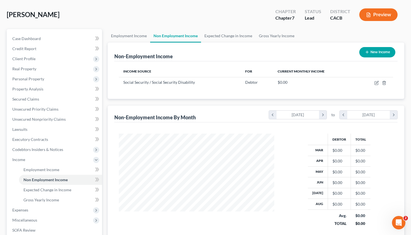
scroll to position [23, 0]
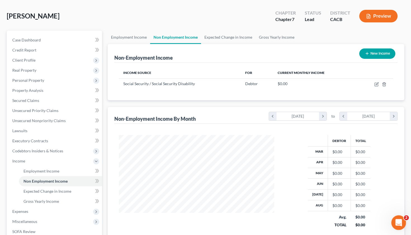
click at [397, 215] on icon "Open Intercom Messenger" at bounding box center [398, 221] width 9 height 9
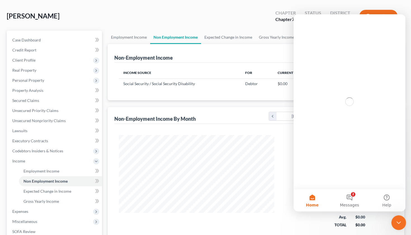
scroll to position [0, 0]
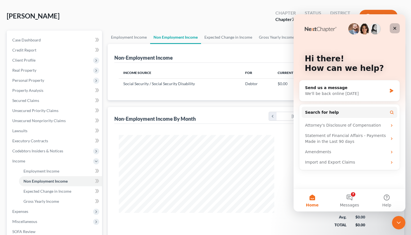
click at [396, 29] on icon "Close" at bounding box center [395, 28] width 4 height 4
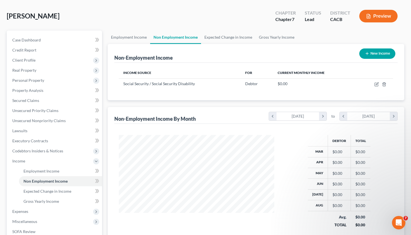
click at [386, 160] on div "Debtor Total Mar $0.00 $0.00 Apr $0.00 $0.00 May $0.00 $0.00 Jun $0.00 $0.00 Ju…" at bounding box center [339, 185] width 119 height 100
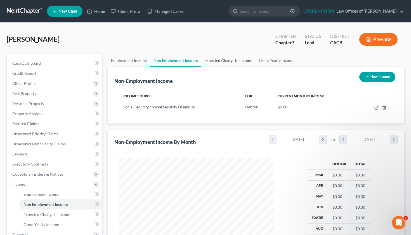
click at [228, 62] on link "Expected Change in Income" at bounding box center [228, 60] width 55 height 13
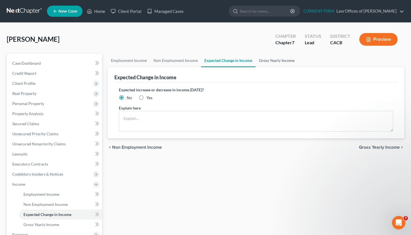
click at [276, 58] on link "Gross Yearly Income" at bounding box center [277, 60] width 42 height 13
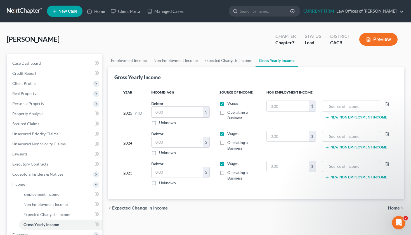
click at [103, 135] on div "Case Dashboard Payments Invoices Payments Payments Credit Report Client Profile" at bounding box center [54, 185] width 101 height 263
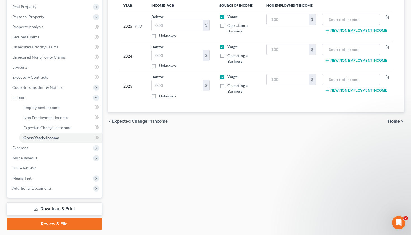
scroll to position [88, 0]
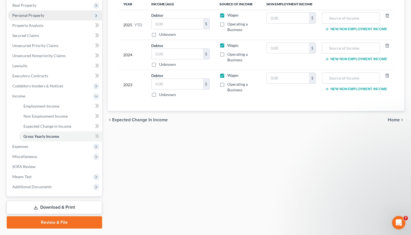
click at [43, 14] on span "Personal Property" at bounding box center [28, 15] width 32 height 5
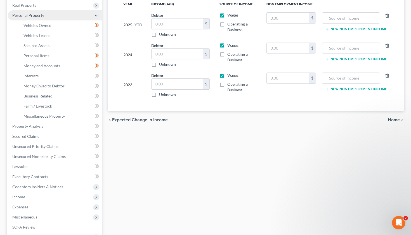
click at [95, 14] on icon at bounding box center [96, 15] width 4 height 4
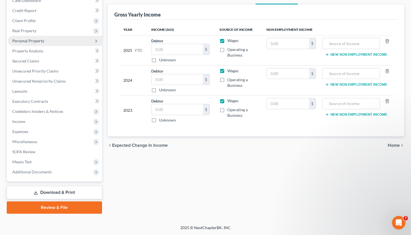
scroll to position [63, 0]
click at [28, 161] on span "Means Test" at bounding box center [21, 161] width 19 height 5
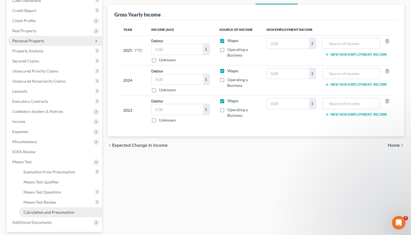
click at [44, 212] on span "Calculation and Presumption" at bounding box center [48, 212] width 51 height 5
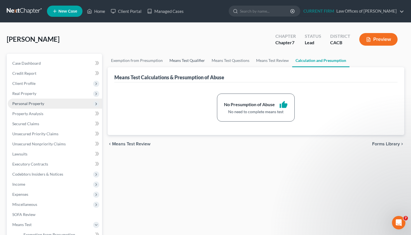
click at [191, 62] on link "Means Test Qualifier" at bounding box center [187, 60] width 42 height 13
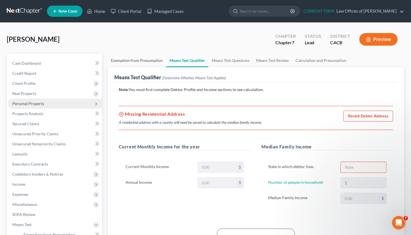
click at [147, 63] on link "Exemption from Presumption" at bounding box center [137, 60] width 58 height 13
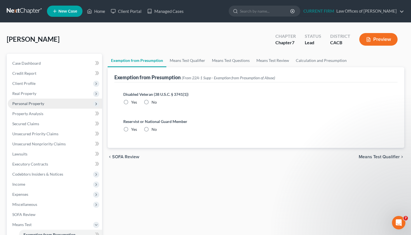
click at [152, 100] on label "No" at bounding box center [154, 102] width 5 height 6
click at [154, 100] on input "No" at bounding box center [156, 101] width 4 height 4
radio input "true"
click at [152, 129] on label "No" at bounding box center [154, 129] width 5 height 6
click at [154, 129] on input "No" at bounding box center [156, 128] width 4 height 4
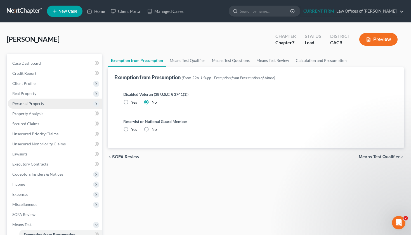
radio input "true"
click at [179, 60] on link "Means Test Qualifier" at bounding box center [187, 60] width 42 height 13
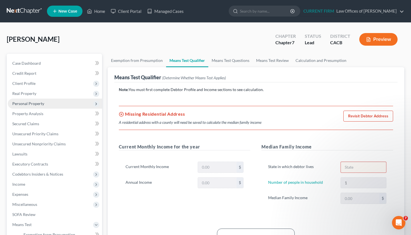
click at [251, 171] on div "Current Monthly Income for the year Current Monthly Income $ Annual Income $" at bounding box center [184, 179] width 143 height 72
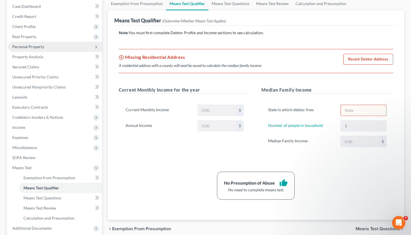
scroll to position [61, 0]
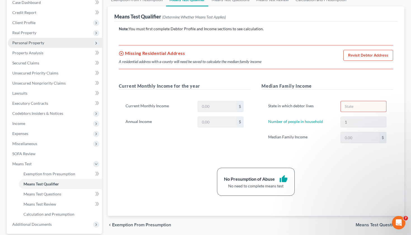
click at [318, 144] on div "State in which debtor lives Number of people in household 1 Median Family Incom…" at bounding box center [328, 124] width 132 height 60
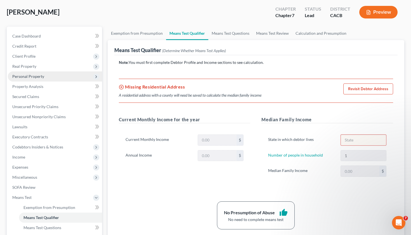
scroll to position [0, 0]
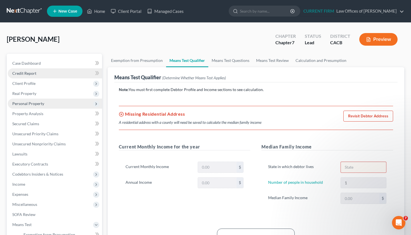
click at [34, 72] on span "Credit Report" at bounding box center [24, 73] width 24 height 5
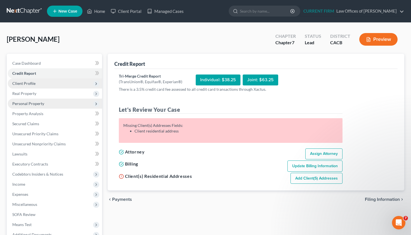
click at [32, 83] on span "Client Profile" at bounding box center [23, 83] width 23 height 5
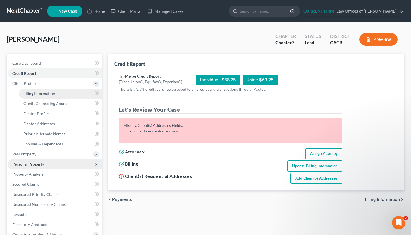
click at [44, 93] on span "Filing Information" at bounding box center [39, 93] width 32 height 5
select select "1"
select select "0"
select select "7"
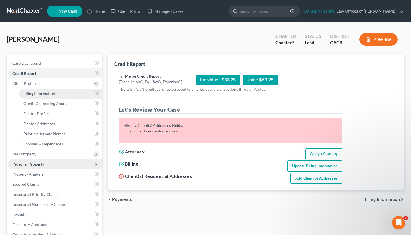
select select "0"
select select "4"
select select "0"
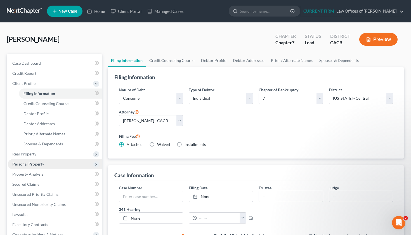
click at [295, 122] on div "Nature of Debt Select Business Consumer Other Nature of Business Select Clearin…" at bounding box center [256, 119] width 280 height 65
click at [181, 61] on link "Credit Counseling Course" at bounding box center [172, 60] width 52 height 13
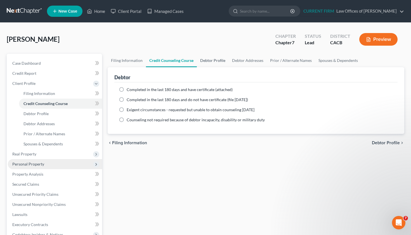
click at [210, 61] on link "Debtor Profile" at bounding box center [213, 60] width 32 height 13
select select "3"
select select "0"
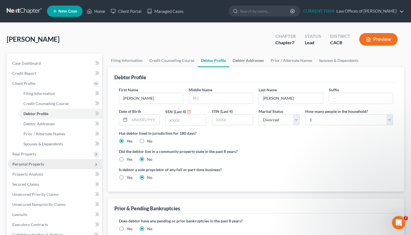
click at [254, 58] on link "Debtor Addresses" at bounding box center [248, 60] width 38 height 13
select select "0"
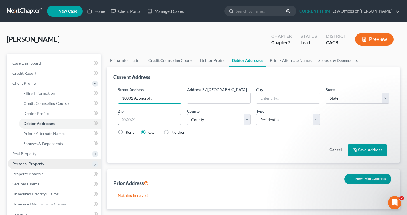
type input "10002 Avoncroft"
type input "90601"
type input "Whittier"
select select "4"
click at [216, 139] on div "Street Address * 10002 Avoncroft Address 2 / PO Box City * Whittier State * Sta…" at bounding box center [253, 113] width 277 height 53
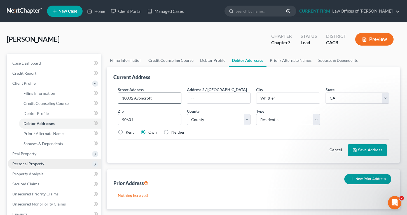
click at [163, 98] on input "10002 Avoncroft" at bounding box center [149, 98] width 63 height 11
type input "10002 Avoncroft St."
select select "18"
click at [351, 120] on div "Street Address * 10002 Avoncroft St. Address 2 / PO Box City * Whittier State *…" at bounding box center [253, 113] width 277 height 53
click at [378, 152] on button "Save Address" at bounding box center [367, 150] width 39 height 12
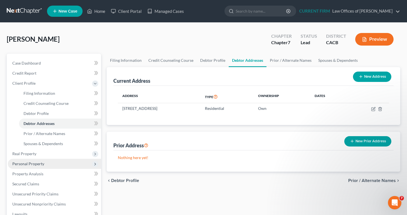
click at [103, 175] on div "Case Dashboard Payments Invoices Payments Payments Credit Report Client Profile" at bounding box center [54, 195] width 100 height 283
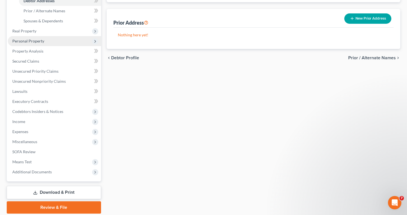
scroll to position [126, 0]
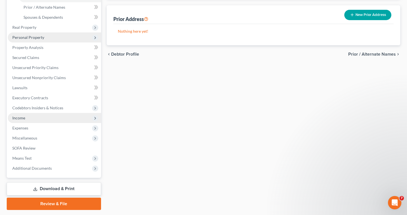
click at [28, 118] on span "Income" at bounding box center [54, 118] width 93 height 10
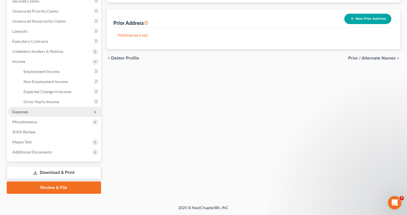
scroll to position [123, 0]
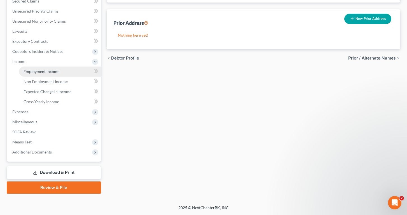
click at [53, 72] on span "Employment Income" at bounding box center [41, 71] width 36 height 5
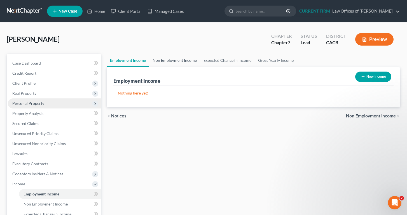
click at [173, 61] on link "Non Employment Income" at bounding box center [174, 60] width 51 height 13
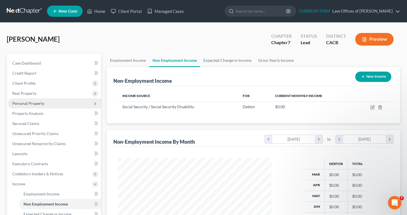
scroll to position [100, 165]
click at [279, 105] on span "$0.00" at bounding box center [280, 106] width 10 height 5
click at [279, 106] on span "$0.00" at bounding box center [280, 106] width 10 height 5
drag, startPoint x: 279, startPoint y: 106, endPoint x: 334, endPoint y: 106, distance: 55.4
click at [324, 106] on div "$0.00" at bounding box center [312, 107] width 75 height 6
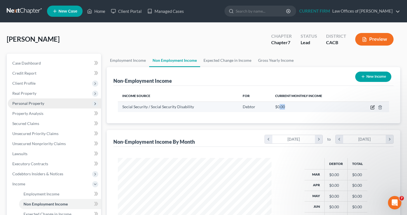
click at [373, 107] on icon "button" at bounding box center [373, 106] width 3 height 3
select select "4"
select select "0"
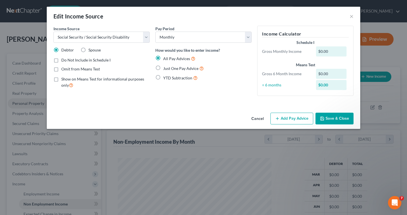
click at [331, 50] on div "$0.00" at bounding box center [331, 51] width 31 height 10
click at [320, 50] on div "$0.00" at bounding box center [331, 51] width 31 height 10
click at [163, 67] on label "Just One Pay Advice" at bounding box center [183, 68] width 41 height 6
click at [165, 67] on input "Just One Pay Advice" at bounding box center [167, 67] width 4 height 4
radio input "true"
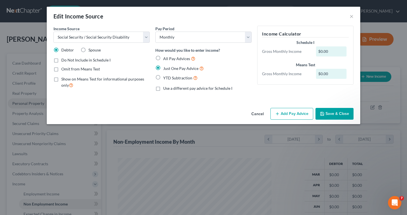
click at [326, 48] on div "$0.00" at bounding box center [331, 51] width 31 height 10
click at [61, 80] on label "Show on Means Test for informational purposes only" at bounding box center [105, 82] width 88 height 12
click at [64, 80] on input "Show on Means Test for informational purposes only" at bounding box center [66, 78] width 4 height 4
checkbox input "true"
click at [339, 114] on button "Save & Close" at bounding box center [334, 114] width 38 height 12
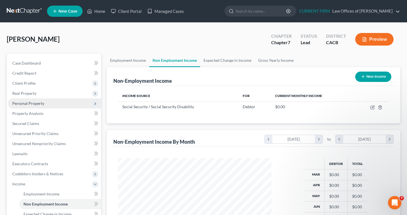
click at [273, 167] on div at bounding box center [194, 208] width 165 height 100
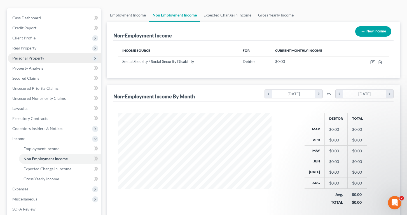
scroll to position [51, 0]
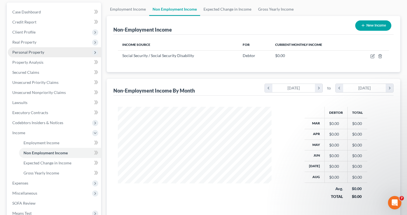
click at [104, 166] on div "Employment Income Non Employment Income Expected Change in Income Gross Yearly …" at bounding box center [253, 134] width 299 height 263
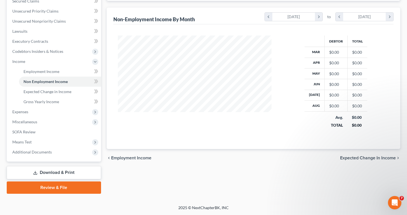
scroll to position [123, 0]
click at [30, 141] on span "Means Test" at bounding box center [21, 142] width 19 height 5
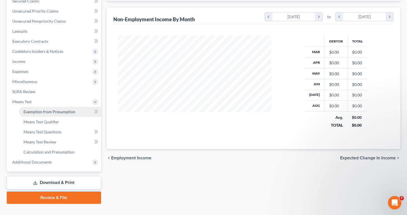
click at [50, 111] on span "Exemption from Presumption" at bounding box center [49, 111] width 52 height 5
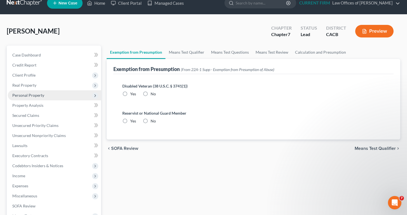
radio input "true"
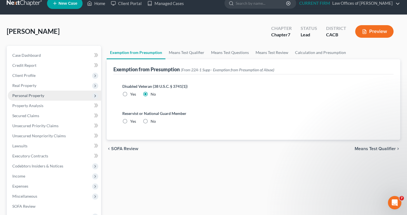
radio input "true"
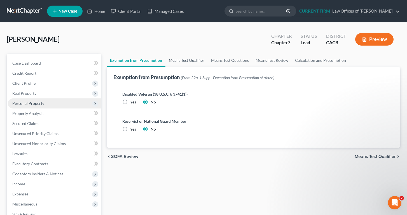
click at [187, 57] on link "Means Test Qualifier" at bounding box center [186, 60] width 42 height 13
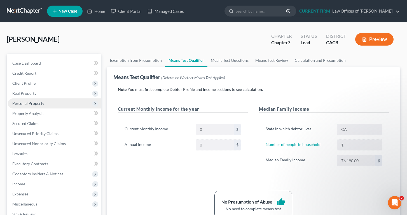
click at [246, 112] on h5 "Current Monthly Income for the year" at bounding box center [183, 109] width 130 height 7
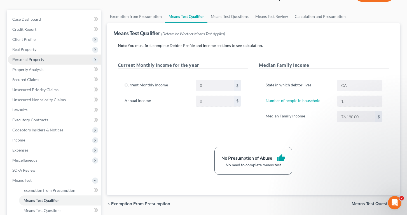
scroll to position [45, 0]
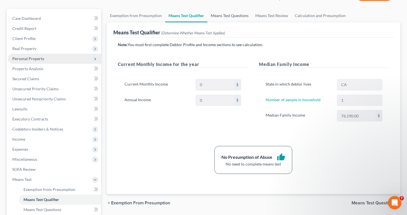
click at [228, 16] on link "Means Test Questions" at bounding box center [229, 15] width 44 height 13
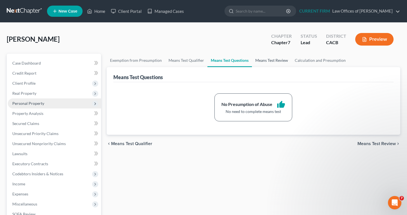
click at [280, 60] on link "Means Test Review" at bounding box center [271, 60] width 39 height 13
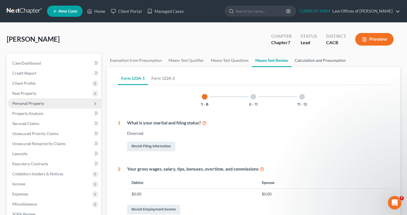
click at [314, 61] on link "Calculation and Presumption" at bounding box center [320, 60] width 58 height 13
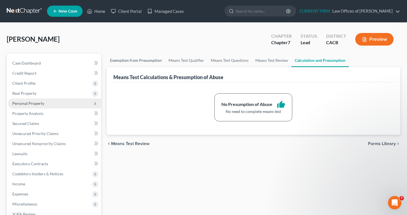
click at [135, 62] on link "Exemption from Presumption" at bounding box center [136, 60] width 58 height 13
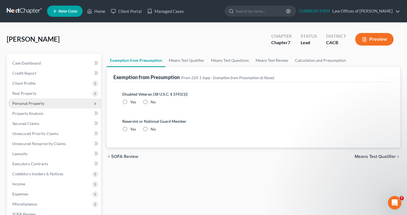
radio input "true"
click at [31, 186] on span "Income" at bounding box center [54, 184] width 93 height 10
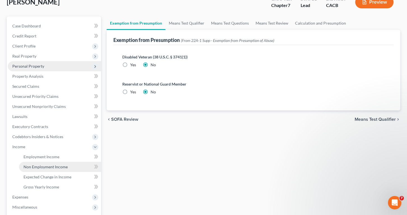
scroll to position [38, 0]
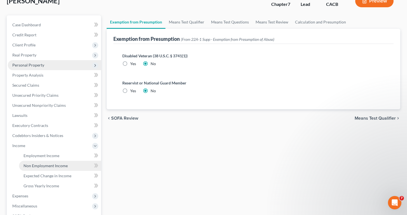
click at [66, 167] on span "Non Employment Income" at bounding box center [45, 165] width 44 height 5
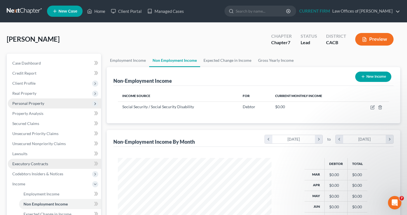
scroll to position [100, 165]
click at [373, 75] on button "New Income" at bounding box center [373, 77] width 36 height 10
select select "0"
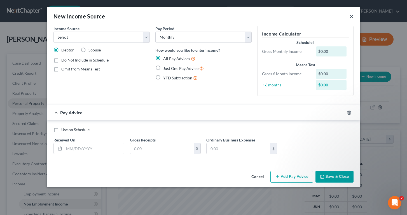
click at [351, 15] on button "×" at bounding box center [351, 16] width 4 height 7
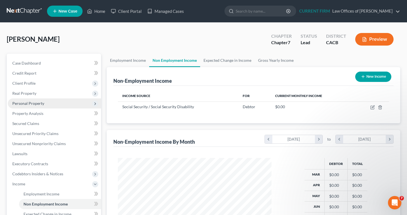
click at [389, 79] on button "New Income" at bounding box center [373, 77] width 36 height 10
select select "0"
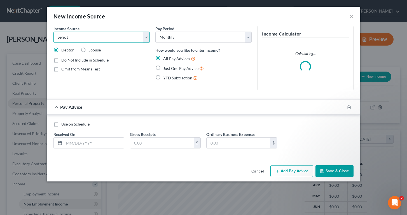
select select "0"
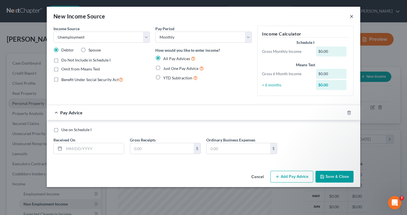
click at [351, 16] on button "×" at bounding box center [351, 16] width 4 height 7
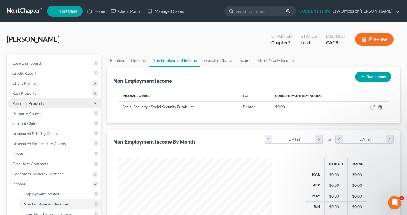
click at [104, 167] on div "Employment Income Non Employment Income Expected Change in Income Gross Yearly …" at bounding box center [253, 185] width 299 height 263
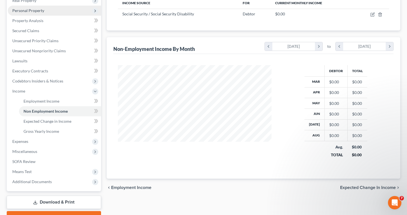
scroll to position [96, 0]
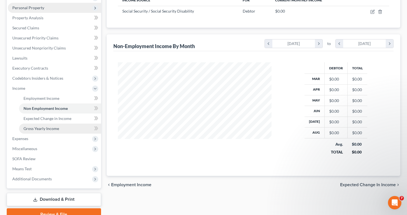
click at [46, 133] on link "Gross Yearly Income" at bounding box center [60, 129] width 82 height 10
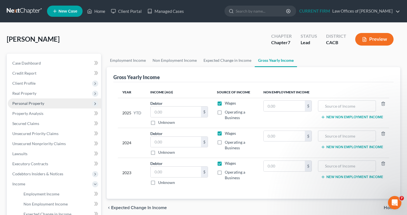
click at [225, 102] on label "Wages" at bounding box center [230, 103] width 11 height 6
click at [227, 102] on input "Wages" at bounding box center [229, 102] width 4 height 4
checkbox input "false"
click at [225, 133] on label "Wages" at bounding box center [230, 134] width 11 height 6
click at [227, 133] on input "Wages" at bounding box center [229, 133] width 4 height 4
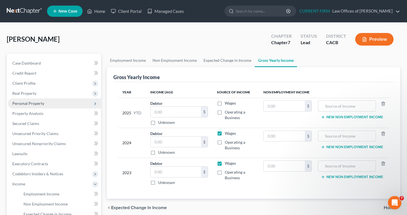
checkbox input "false"
click at [225, 162] on label "Wages" at bounding box center [230, 164] width 11 height 6
click at [227, 162] on input "Wages" at bounding box center [229, 163] width 4 height 4
checkbox input "false"
click at [288, 106] on input "text" at bounding box center [284, 106] width 41 height 11
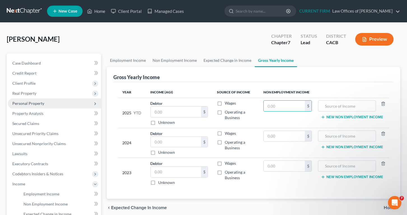
click at [346, 116] on button "New Non Employment Income" at bounding box center [352, 117] width 62 height 4
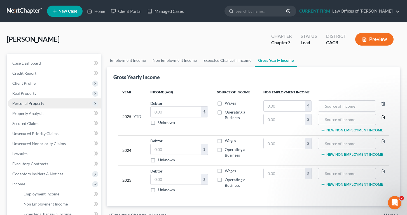
click at [384, 116] on icon "button" at bounding box center [383, 117] width 3 height 4
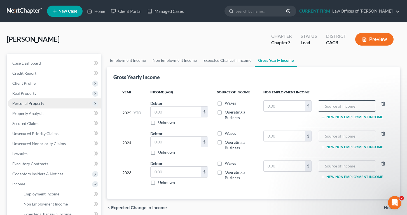
click at [358, 105] on input "text" at bounding box center [346, 106] width 51 height 11
type input "Social Security"
click at [353, 137] on input "text" at bounding box center [346, 136] width 51 height 11
type input "Social Security"
click at [358, 164] on input "text" at bounding box center [346, 166] width 51 height 11
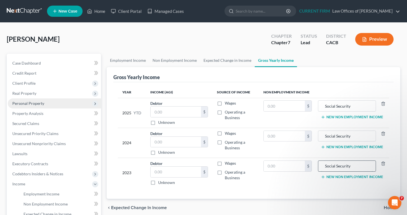
drag, startPoint x: 361, startPoint y: 171, endPoint x: 364, endPoint y: 167, distance: 4.6
click at [362, 171] on input "Social Security" at bounding box center [346, 166] width 51 height 11
type input "Social Security"
click at [19, 182] on span "Income" at bounding box center [18, 184] width 13 height 5
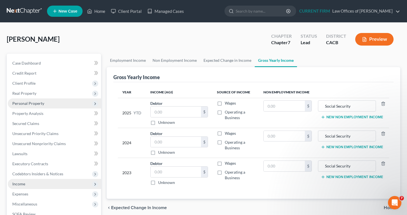
click at [94, 185] on icon at bounding box center [95, 184] width 4 height 4
click at [96, 204] on icon at bounding box center [95, 204] width 3 height 4
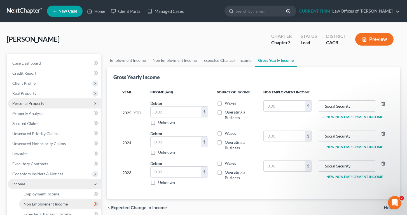
click at [51, 203] on span "Non Employment Income" at bounding box center [45, 204] width 44 height 5
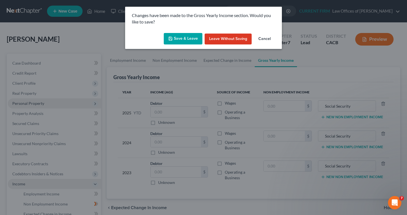
click at [179, 41] on button "Save & Leave" at bounding box center [183, 39] width 39 height 12
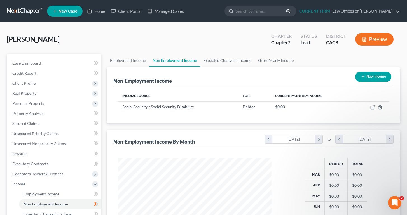
scroll to position [100, 165]
click at [257, 51] on div "Amezquita, Velia Upgraded Chapter Chapter 7 Status Lead District CACB Preview" at bounding box center [203, 41] width 393 height 24
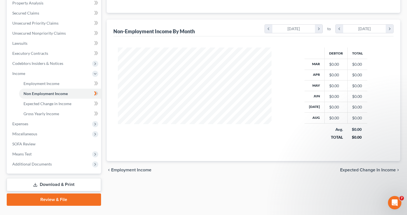
scroll to position [112, 0]
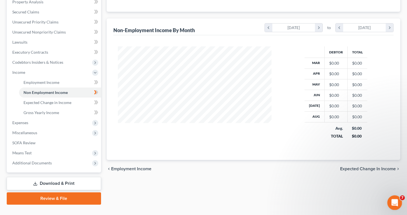
click at [397, 199] on div "Open Intercom Messenger" at bounding box center [393, 202] width 18 height 18
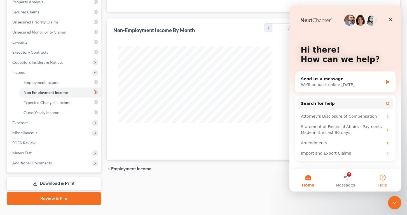
click at [382, 180] on button "Help" at bounding box center [382, 180] width 37 height 22
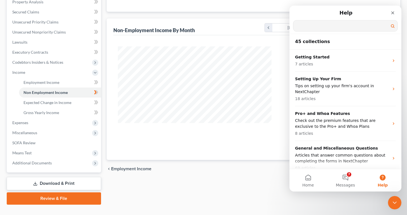
click at [324, 26] on input "Search for help" at bounding box center [345, 25] width 104 height 11
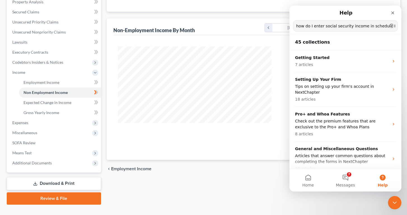
type input "how do I enter social security income in schedule I"
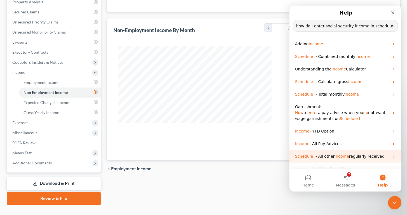
click at [387, 157] on p "Schedule I - All other income regularly received" at bounding box center [342, 157] width 94 height 6
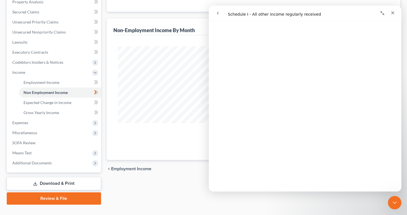
scroll to position [393, 0]
click at [392, 14] on icon "Close" at bounding box center [392, 13] width 4 height 4
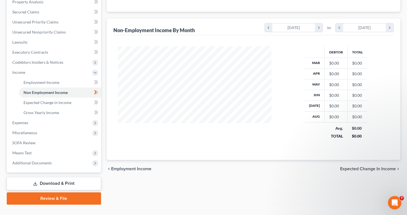
scroll to position [0, 0]
click at [338, 66] on td "$0.00" at bounding box center [335, 63] width 23 height 11
click at [309, 23] on div "[DATE]" at bounding box center [293, 27] width 43 height 8
click at [304, 25] on div "[DATE]" at bounding box center [293, 27] width 43 height 8
click at [406, 40] on div "[PERSON_NAME] Upgraded Chapter Chapter 7 Status Lead District CACB Preview Peti…" at bounding box center [203, 63] width 407 height 305
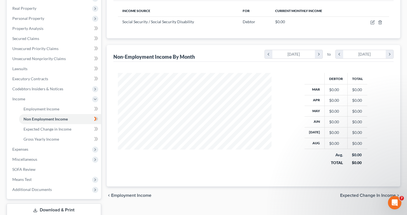
scroll to position [84, 0]
click at [94, 162] on icon at bounding box center [95, 160] width 4 height 4
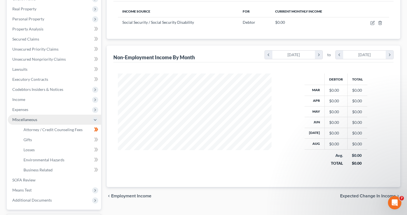
click at [94, 121] on icon at bounding box center [95, 120] width 4 height 4
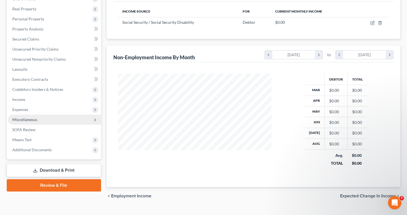
click at [403, 36] on div "[PERSON_NAME] Upgraded Chapter Chapter 7 Status Lead District CACB Preview Peti…" at bounding box center [203, 77] width 407 height 278
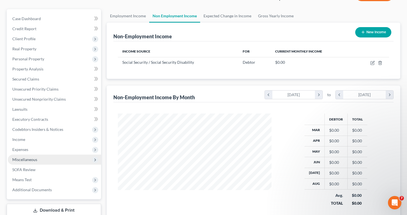
scroll to position [21, 0]
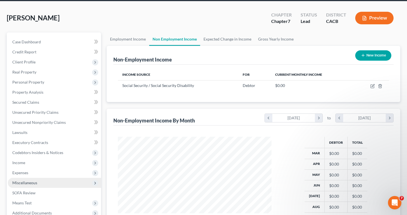
click at [375, 54] on button "New Income" at bounding box center [373, 55] width 36 height 10
select select "0"
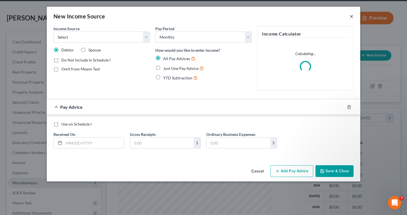
click at [351, 16] on button "×" at bounding box center [351, 16] width 4 height 7
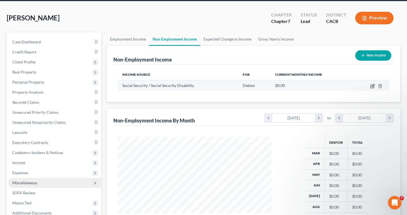
click at [372, 86] on icon "button" at bounding box center [372, 86] width 4 height 4
select select "4"
select select "0"
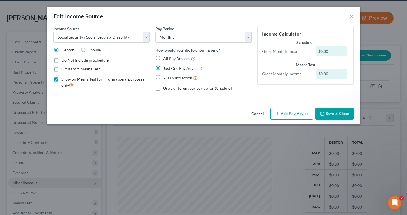
click at [329, 49] on div "$0.00" at bounding box center [331, 51] width 31 height 10
click at [322, 53] on div "$0.00" at bounding box center [331, 51] width 31 height 10
click at [324, 51] on div "$0.00" at bounding box center [331, 51] width 31 height 10
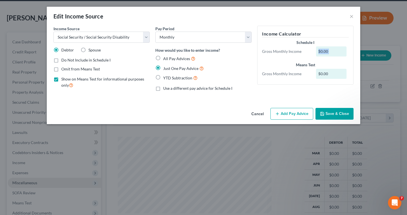
click at [324, 51] on div "$0.00" at bounding box center [331, 51] width 31 height 10
click at [163, 89] on label "Use a different pay advice for Schedule I" at bounding box center [197, 89] width 69 height 6
click at [165, 89] on input "Use a different pay advice for Schedule I" at bounding box center [167, 88] width 4 height 4
checkbox input "true"
click at [240, 112] on button "Add Schedule I Income" at bounding box center [240, 114] width 56 height 12
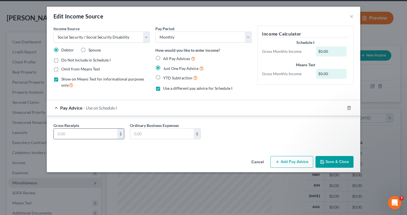
click at [75, 134] on input "text" at bounding box center [86, 134] width 64 height 11
type input "1,925"
click at [335, 158] on button "Save & Close" at bounding box center [334, 162] width 38 height 12
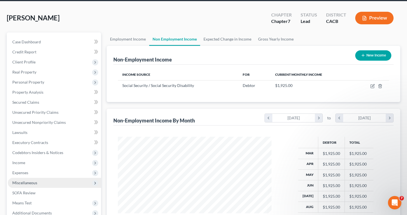
click at [404, 100] on div "[PERSON_NAME] Upgraded Chapter Chapter 7 Status Lead District CACB Preview Peti…" at bounding box center [203, 140] width 407 height 278
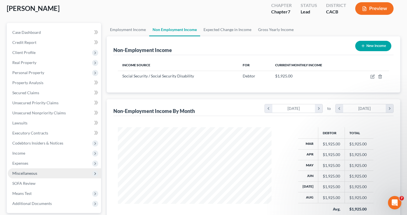
scroll to position [26, 0]
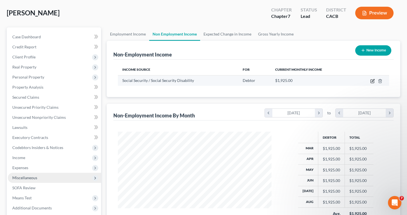
click at [372, 81] on icon "button" at bounding box center [372, 81] width 4 height 4
select select "4"
select select "0"
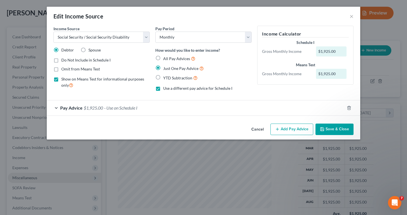
click at [398, 195] on div "Edit Income Source × Income Source * Select Unemployment Disability (from emplo…" at bounding box center [203, 107] width 407 height 215
click at [396, 199] on div "Open Intercom Messenger" at bounding box center [393, 202] width 18 height 18
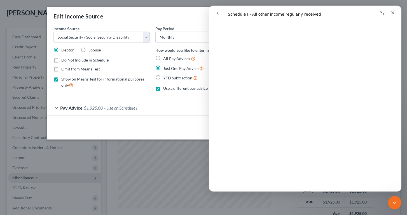
scroll to position [97, 0]
click at [392, 13] on icon "Close" at bounding box center [392, 12] width 3 height 3
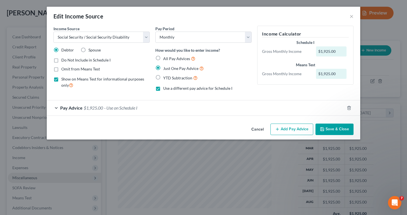
scroll to position [0, 0]
click at [163, 88] on label "Use a different pay advice for Schedule I" at bounding box center [197, 89] width 69 height 6
click at [165, 88] on input "Use a different pay advice for Schedule I" at bounding box center [167, 88] width 4 height 4
click at [163, 88] on label "Use a different pay advice for Schedule I" at bounding box center [197, 89] width 69 height 6
click at [165, 88] on input "Use a different pay advice for Schedule I" at bounding box center [167, 88] width 4 height 4
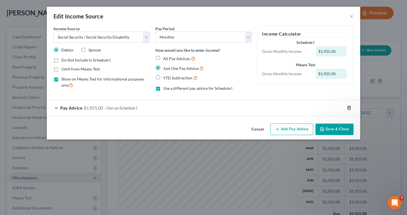
click at [348, 106] on icon "button" at bounding box center [349, 108] width 4 height 4
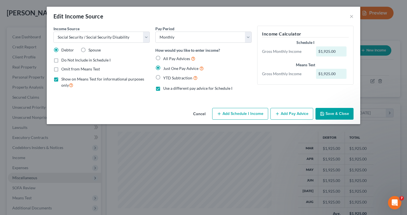
click at [163, 88] on label "Use a different pay advice for Schedule I" at bounding box center [197, 89] width 69 height 6
click at [165, 88] on input "Use a different pay advice for Schedule I" at bounding box center [167, 88] width 4 height 4
checkbox input "false"
click at [296, 111] on button "Add Pay Advice" at bounding box center [291, 114] width 43 height 12
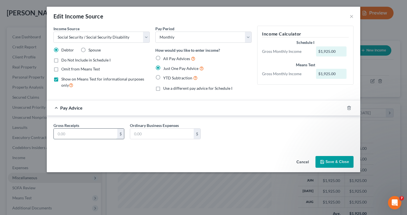
click at [77, 133] on input "text" at bounding box center [86, 134] width 64 height 11
type input "1,925"
click at [342, 159] on button "Save & Close" at bounding box center [334, 162] width 38 height 12
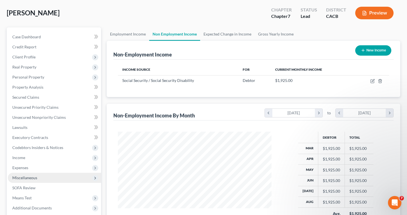
click at [104, 126] on div "Employment Income Non Employment Income Expected Change in Income Gross Yearly …" at bounding box center [253, 145] width 299 height 236
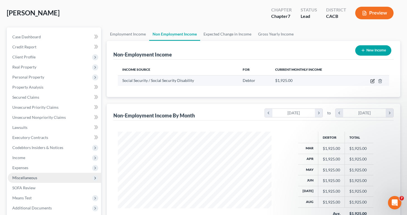
click at [371, 81] on icon "button" at bounding box center [372, 81] width 4 height 4
select select "4"
select select "0"
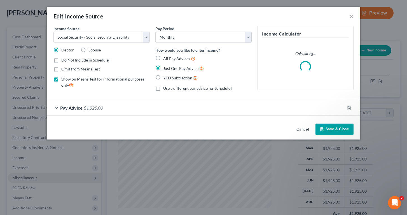
click at [334, 129] on button "Save & Close" at bounding box center [334, 130] width 38 height 12
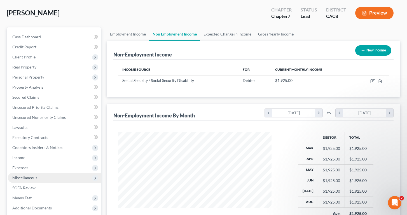
click at [103, 179] on div "Case Dashboard Payments Invoices Payments Payments Credit Report Client Profile" at bounding box center [54, 145] width 100 height 236
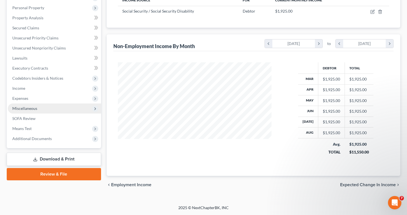
scroll to position [96, 0]
click at [48, 128] on span "Means Test" at bounding box center [54, 129] width 93 height 10
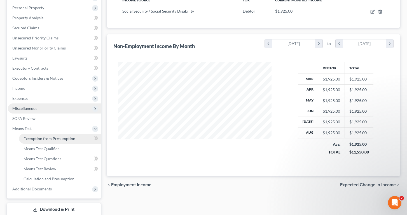
click at [51, 139] on span "Exemption from Presumption" at bounding box center [49, 138] width 52 height 5
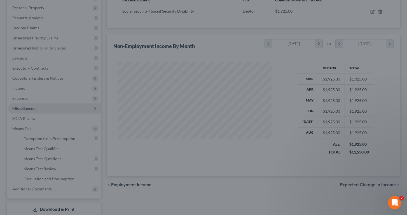
click at [129, 142] on div at bounding box center [203, 107] width 407 height 215
click at [305, 45] on div at bounding box center [203, 107] width 407 height 215
drag, startPoint x: 290, startPoint y: 69, endPoint x: 284, endPoint y: 79, distance: 11.7
click at [284, 79] on div at bounding box center [203, 107] width 407 height 215
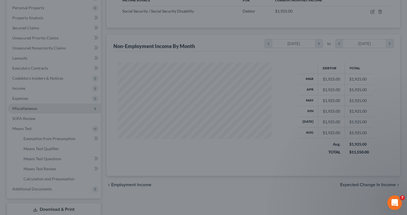
click at [394, 202] on icon "Open Intercom Messenger" at bounding box center [393, 202] width 9 height 9
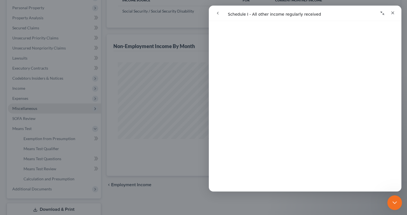
scroll to position [0, 0]
click at [391, 13] on icon "Close" at bounding box center [392, 13] width 4 height 4
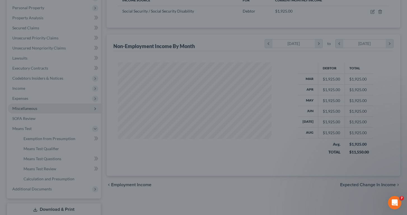
drag, startPoint x: 173, startPoint y: 109, endPoint x: 156, endPoint y: 68, distance: 43.9
click at [156, 68] on div at bounding box center [203, 107] width 407 height 215
click at [213, 75] on div at bounding box center [203, 107] width 407 height 215
drag, startPoint x: 218, startPoint y: 63, endPoint x: 221, endPoint y: 62, distance: 3.1
click at [221, 62] on div at bounding box center [203, 107] width 407 height 215
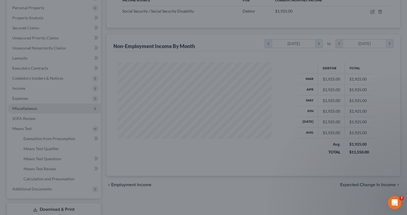
scroll to position [100, 167]
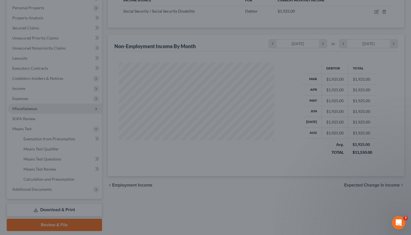
click at [190, 206] on div at bounding box center [205, 117] width 411 height 235
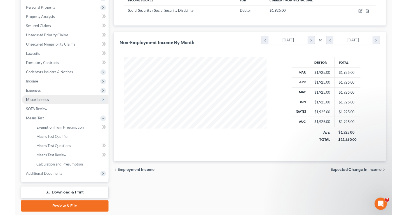
scroll to position [279656, 279591]
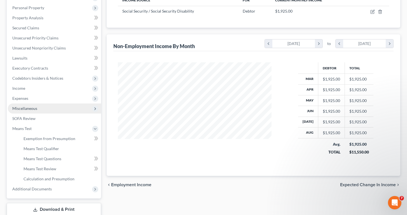
click at [402, 32] on div "Employment Income Non Employment Income Expected Change in Income Gross Yearly …" at bounding box center [253, 94] width 299 height 273
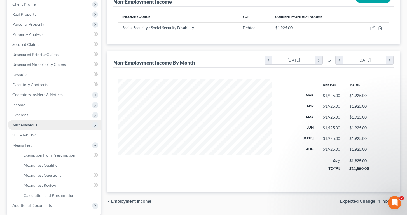
scroll to position [81, 0]
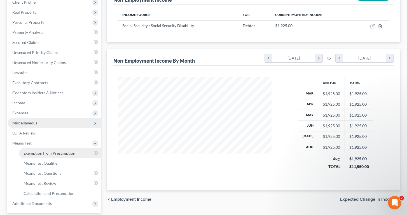
click at [52, 155] on span "Exemption from Presumption" at bounding box center [49, 153] width 52 height 5
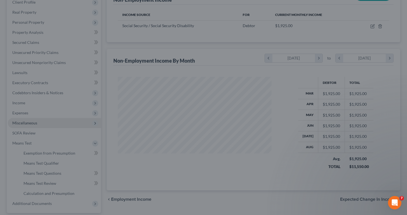
click at [96, 152] on div at bounding box center [203, 107] width 407 height 215
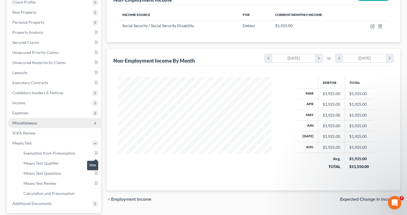
click at [95, 152] on icon at bounding box center [95, 153] width 3 height 4
click at [48, 162] on span "Means Test Qualifier" at bounding box center [41, 163] width 36 height 5
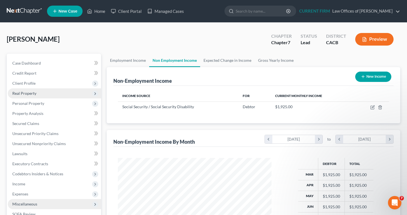
scroll to position [0, 0]
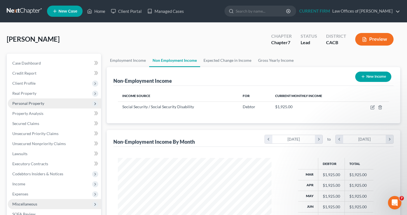
click at [26, 102] on span "Personal Property" at bounding box center [28, 103] width 32 height 5
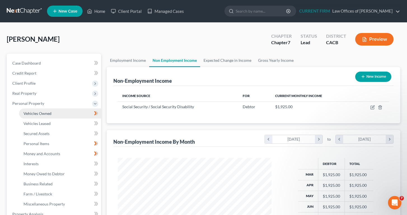
click at [31, 114] on span "Vehicles Owned" at bounding box center [37, 113] width 28 height 5
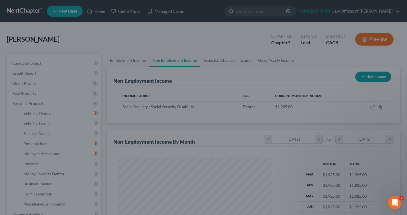
click at [84, 115] on div at bounding box center [203, 107] width 407 height 215
click at [91, 115] on div at bounding box center [203, 107] width 407 height 215
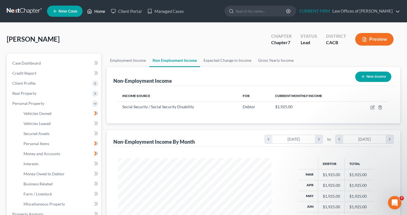
click at [101, 12] on link "Home" at bounding box center [96, 11] width 24 height 10
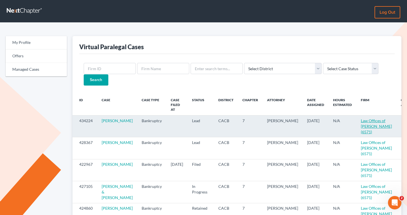
click at [361, 118] on link "Law Offices of Steven Ibarra (6571)" at bounding box center [376, 126] width 31 height 16
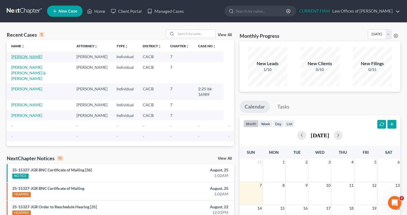
click at [22, 57] on link "[PERSON_NAME]" at bounding box center [26, 56] width 31 height 5
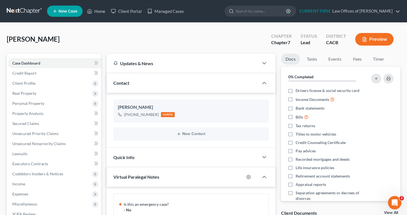
scroll to position [147, 0]
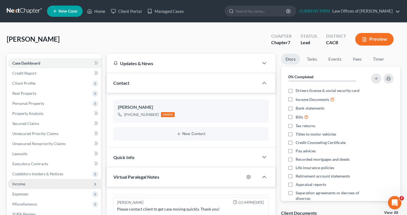
click at [28, 184] on span "Income" at bounding box center [54, 184] width 93 height 10
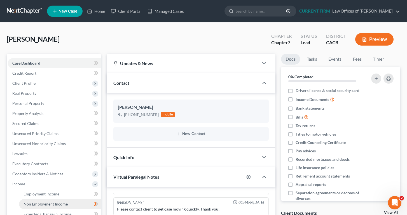
click at [65, 203] on span "Non Employment Income" at bounding box center [45, 204] width 44 height 5
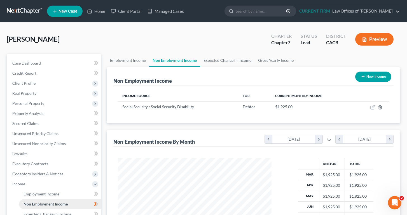
scroll to position [100, 165]
click at [105, 169] on div "Employment Income Non Employment Income Expected Change in Income Gross Yearly …" at bounding box center [253, 185] width 299 height 263
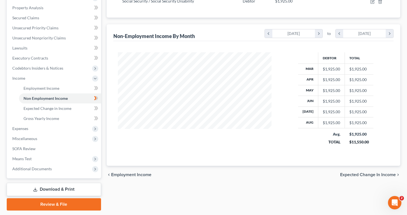
scroll to position [124, 0]
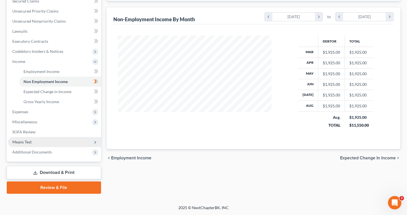
click at [25, 140] on span "Means Test" at bounding box center [21, 142] width 19 height 5
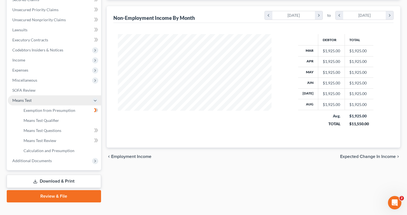
scroll to position [123, 0]
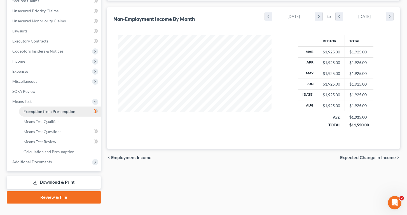
click at [57, 113] on span "Exemption from Presumption" at bounding box center [49, 111] width 52 height 5
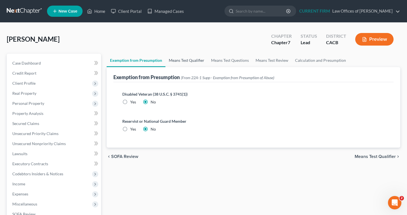
click at [189, 60] on link "Means Test Qualifier" at bounding box center [186, 60] width 42 height 13
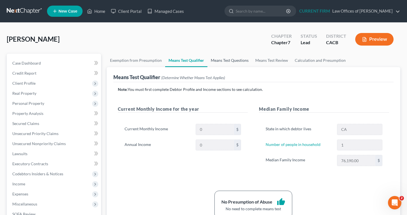
click at [232, 62] on link "Means Test Questions" at bounding box center [229, 60] width 44 height 13
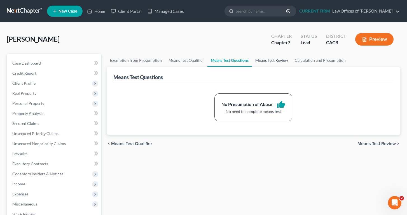
click at [277, 62] on link "Means Test Review" at bounding box center [271, 60] width 39 height 13
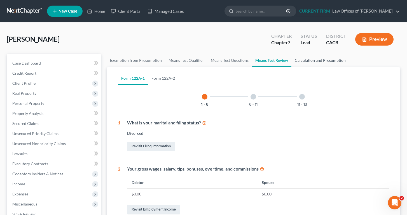
click at [304, 64] on link "Calculation and Presumption" at bounding box center [320, 60] width 58 height 13
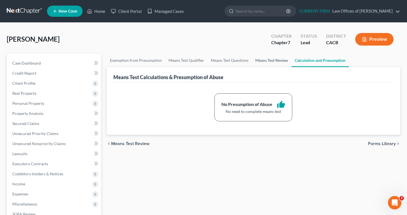
click at [265, 63] on link "Means Test Review" at bounding box center [271, 60] width 39 height 13
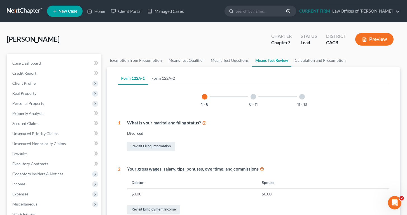
click at [390, 39] on button "Preview" at bounding box center [374, 39] width 38 height 13
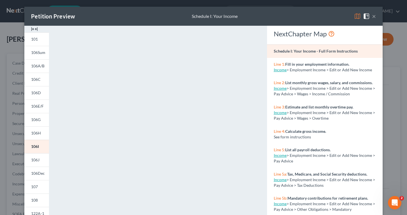
click at [262, 114] on div "<object ng-attr-data='[URL][DOMAIN_NAME]' type='application/pdf' width='100%' h…" at bounding box center [158, 167] width 212 height 283
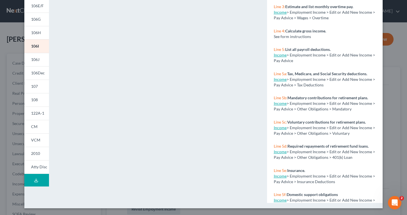
scroll to position [100, 0]
click at [39, 61] on span "106J" at bounding box center [35, 59] width 8 height 5
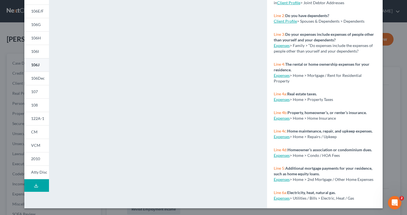
scroll to position [95, 0]
click at [39, 119] on span "122A-1" at bounding box center [37, 118] width 13 height 5
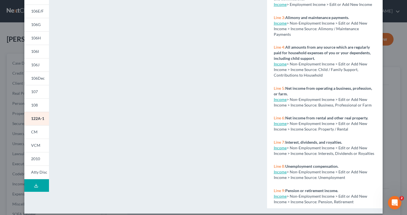
scroll to position [95, 0]
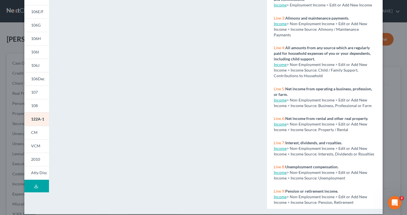
click at [55, 46] on div "<object ng-attr-data='[URL][DOMAIN_NAME]' type='application/pdf' width='100%' h…" at bounding box center [158, 72] width 206 height 283
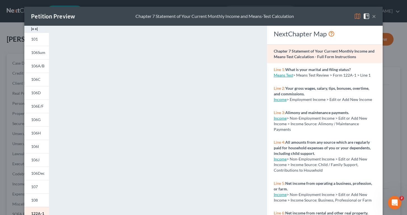
scroll to position [0, 0]
click at [375, 16] on button "×" at bounding box center [374, 16] width 4 height 7
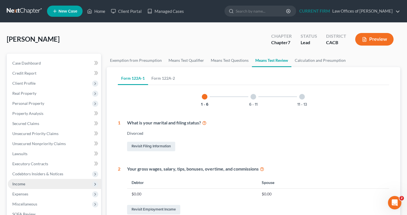
click at [22, 186] on span "Income" at bounding box center [18, 184] width 13 height 5
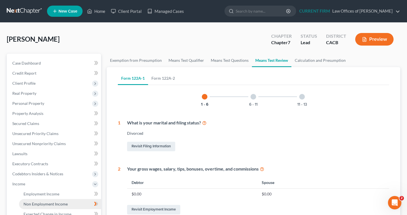
click at [82, 203] on link "Non Employment Income" at bounding box center [60, 204] width 82 height 10
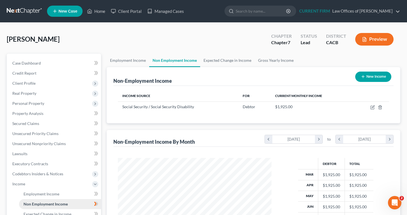
scroll to position [100, 165]
click at [372, 106] on icon "button" at bounding box center [371, 107] width 3 height 3
select select "4"
select select "0"
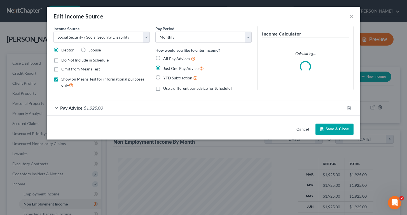
click at [96, 107] on span "$1,925.00" at bounding box center [93, 107] width 19 height 5
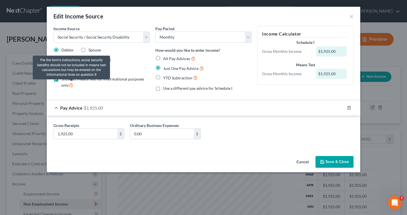
click at [71, 86] on icon at bounding box center [71, 84] width 4 height 5
click at [67, 80] on input "Show on Means Test for informational purposes only" at bounding box center [66, 78] width 4 height 4
click at [71, 86] on icon at bounding box center [71, 84] width 4 height 5
click at [67, 80] on input "Show on Means Test for informational purposes only" at bounding box center [66, 78] width 4 height 4
checkbox input "true"
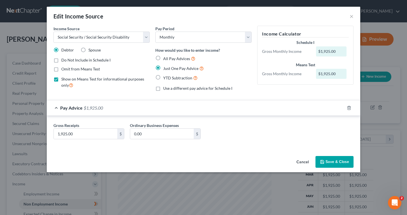
click at [335, 162] on button "Save & Close" at bounding box center [334, 162] width 38 height 12
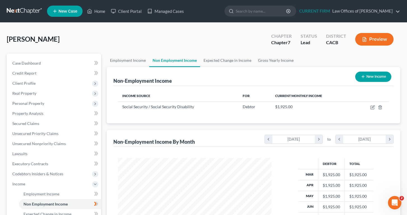
click at [104, 138] on div "Employment Income Non Employment Income Expected Change in Income Gross Yearly …" at bounding box center [253, 185] width 299 height 263
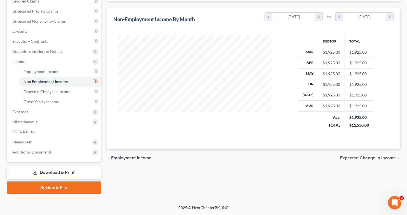
scroll to position [123, 0]
click at [31, 143] on span "Means Test" at bounding box center [21, 142] width 19 height 5
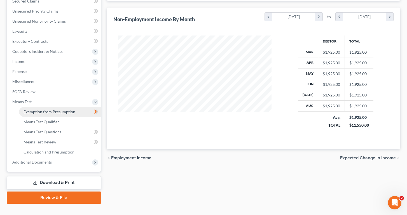
click at [65, 112] on span "Exemption from Presumption" at bounding box center [49, 111] width 52 height 5
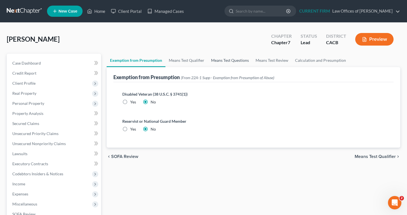
click at [222, 60] on link "Means Test Questions" at bounding box center [230, 60] width 44 height 13
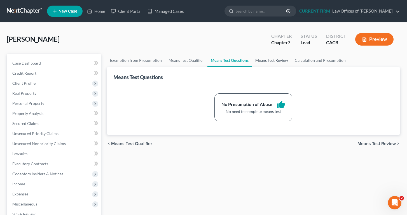
click at [284, 62] on link "Means Test Review" at bounding box center [271, 60] width 39 height 13
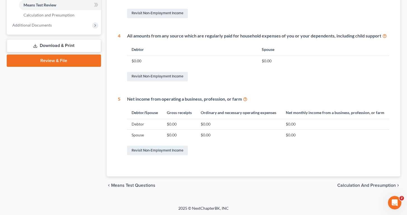
scroll to position [259, 0]
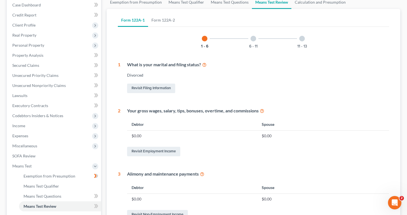
scroll to position [54, 0]
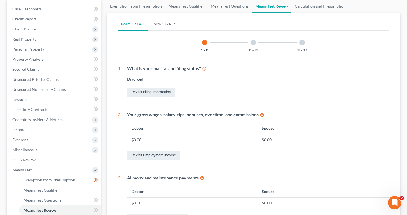
click at [255, 43] on div at bounding box center [253, 43] width 6 height 6
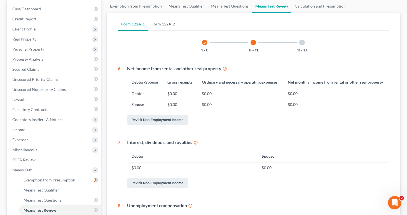
click at [405, 144] on div "[PERSON_NAME] Upgraded Chapter Chapter 7 Status Lead District CACB Preview Peti…" at bounding box center [203, 194] width 407 height 453
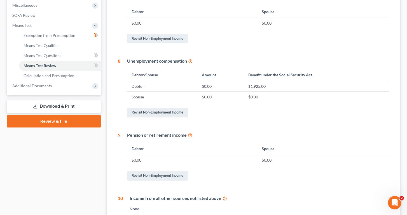
scroll to position [222, 0]
